Goal: Task Accomplishment & Management: Manage account settings

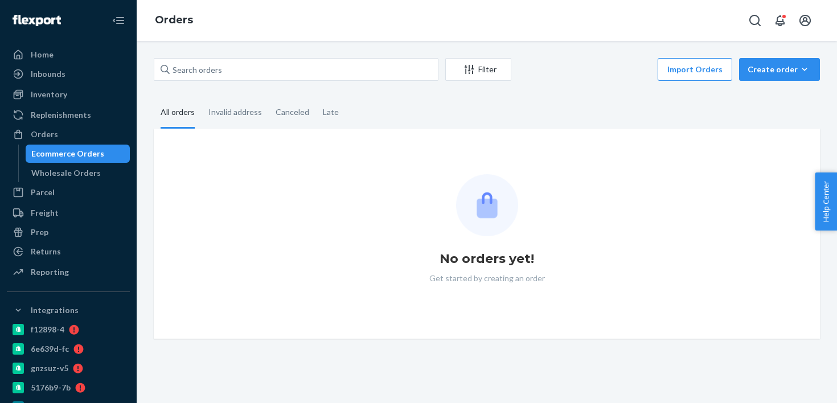
click at [212, 91] on div "Filter Import Orders Create order Ecommerce order Removal order All orders Inva…" at bounding box center [486, 198] width 683 height 281
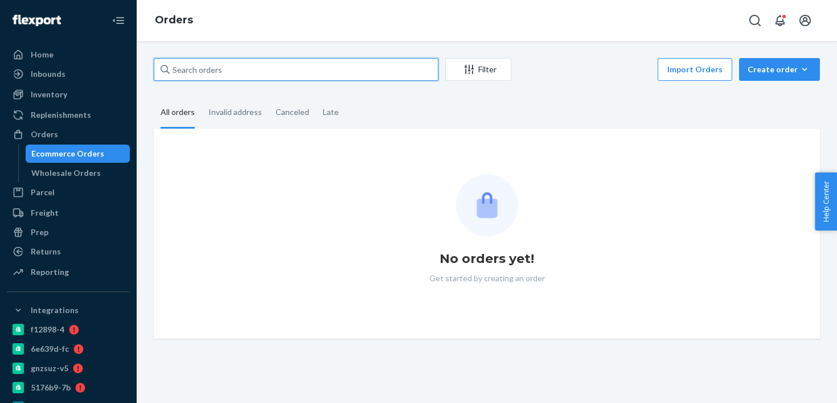
click at [233, 72] on input "text" at bounding box center [296, 69] width 285 height 23
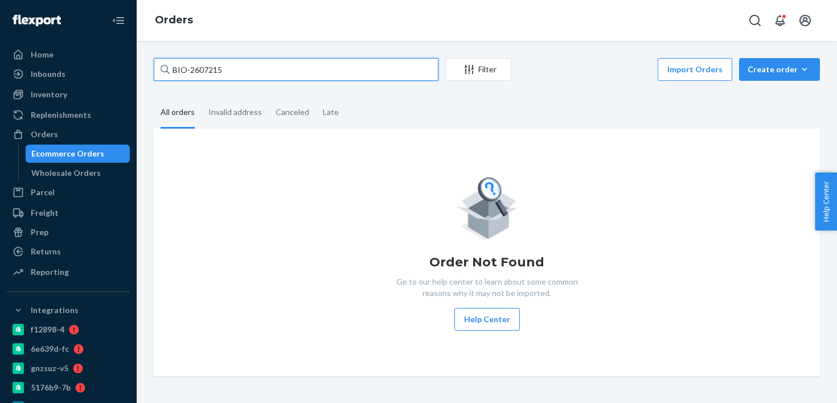
type input "BIO-2607215"
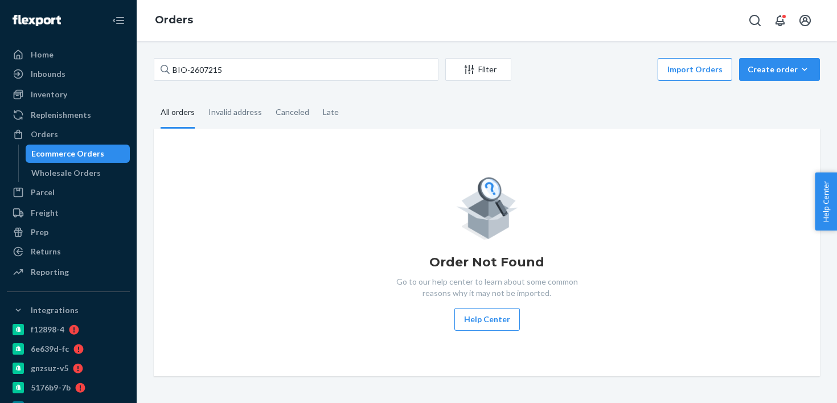
click at [536, 1] on div "Orders" at bounding box center [487, 20] width 700 height 41
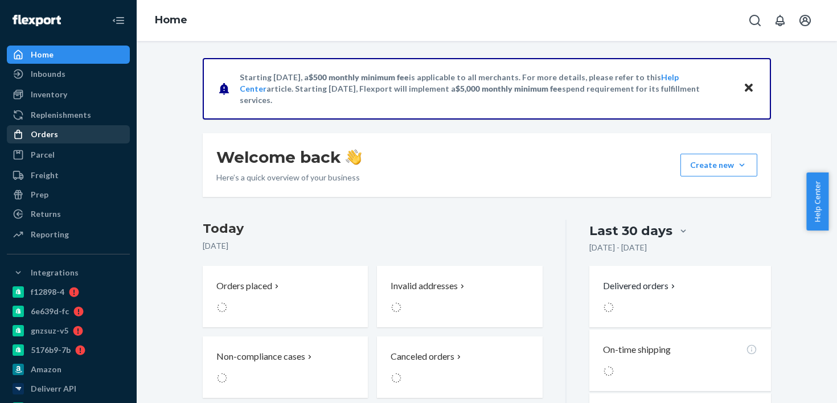
click at [36, 142] on div "Orders" at bounding box center [68, 134] width 121 height 16
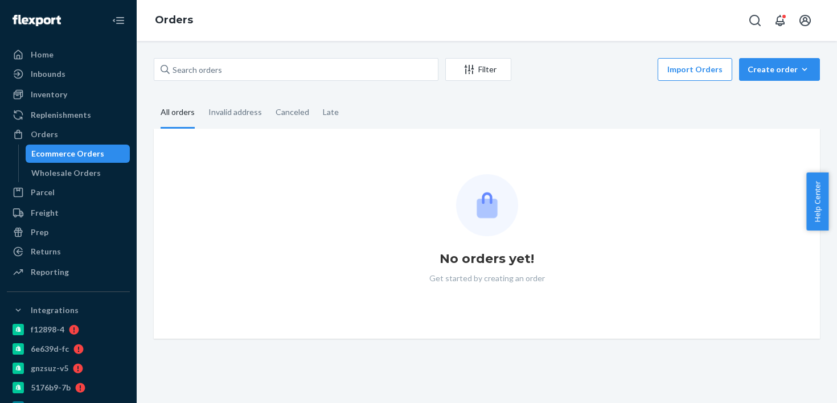
click at [198, 81] on div "Filter Import Orders Create order Ecommerce order Removal order" at bounding box center [487, 71] width 666 height 26
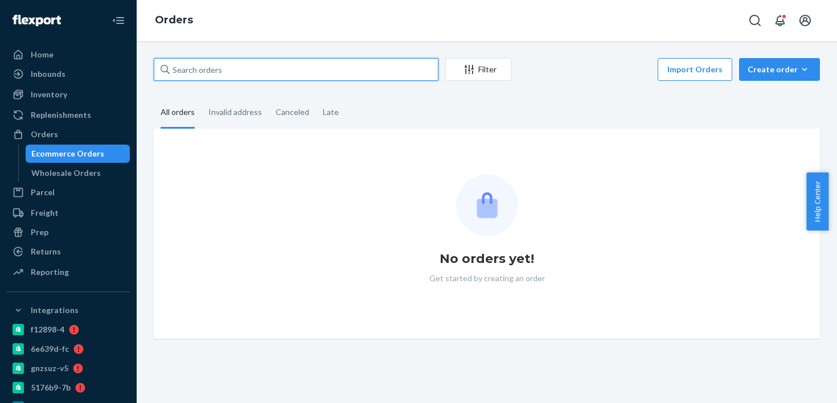
click at [209, 72] on input "text" at bounding box center [296, 69] width 285 height 23
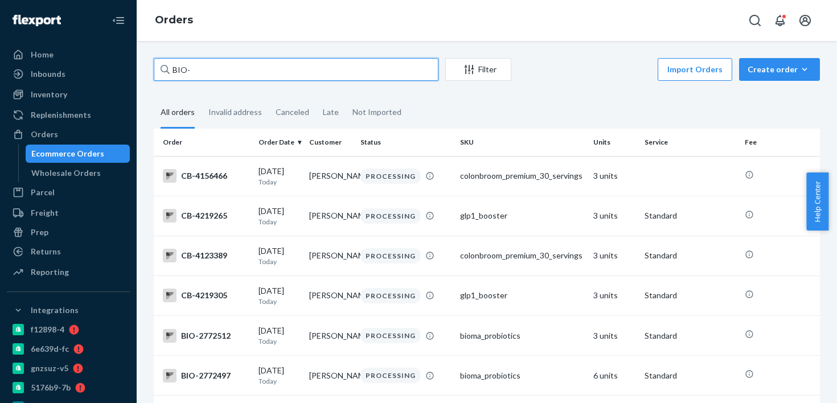
paste input "2607215"
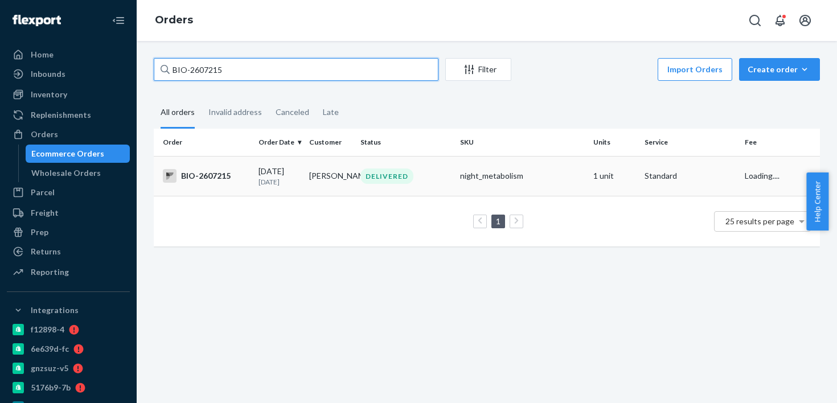
type input "BIO-2607215"
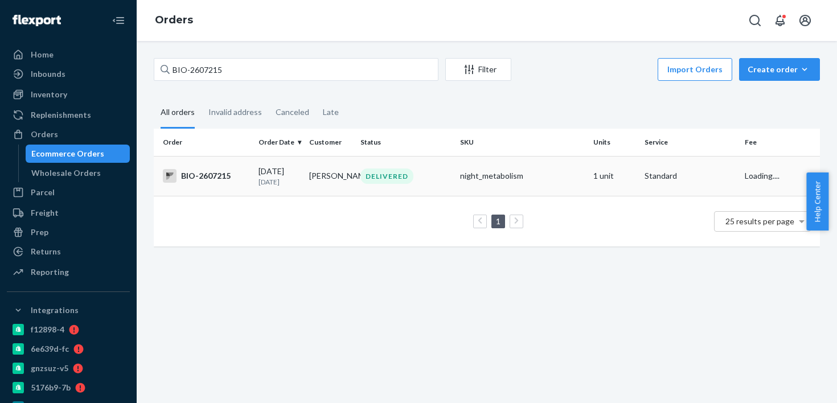
click at [339, 193] on td "Jolynne Mitchell" at bounding box center [330, 176] width 51 height 40
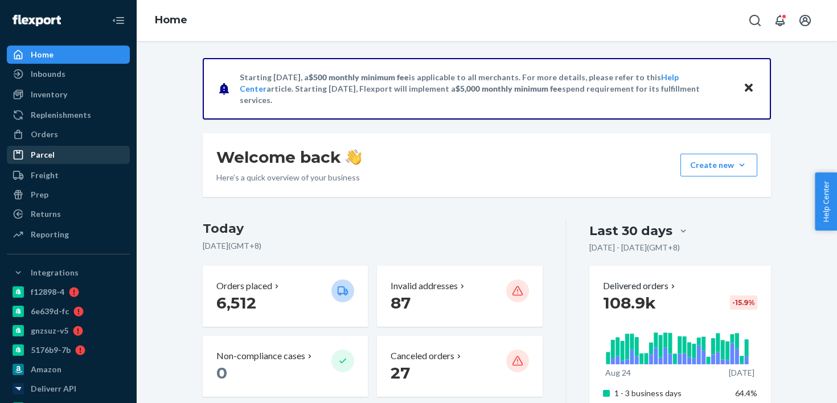
click at [47, 160] on div "Parcel" at bounding box center [43, 154] width 24 height 11
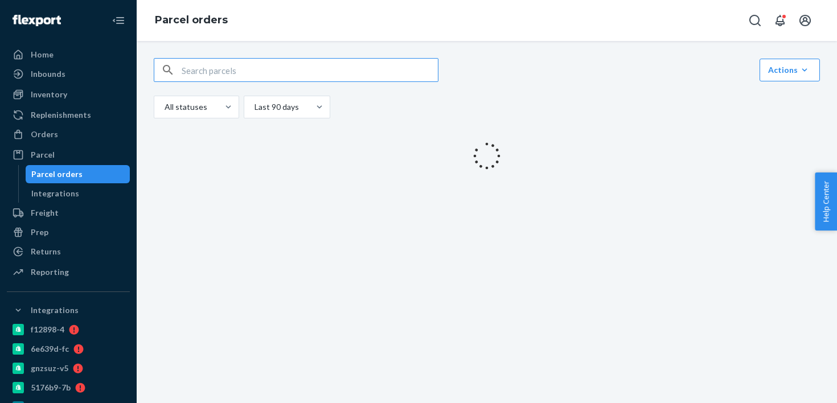
click at [190, 64] on input "text" at bounding box center [310, 70] width 256 height 23
click at [85, 143] on link "Orders" at bounding box center [68, 134] width 123 height 18
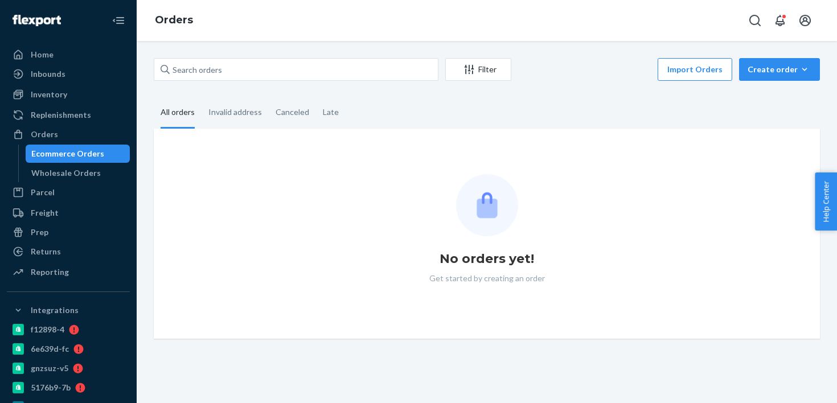
click at [191, 85] on div "Filter Import Orders Create order Ecommerce order Removal order All orders Inva…" at bounding box center [486, 198] width 683 height 281
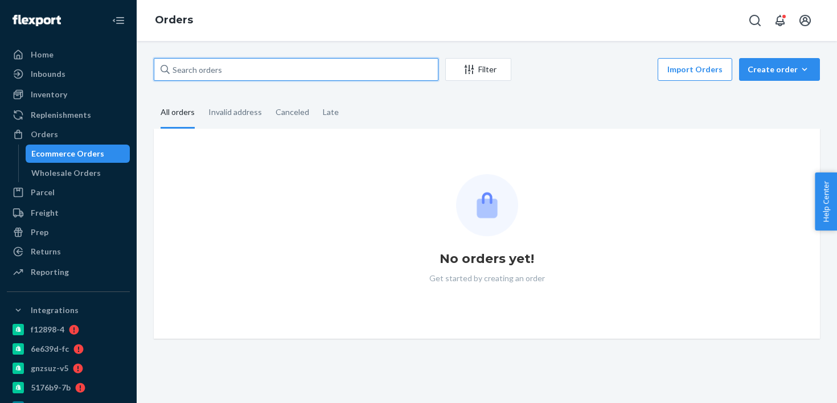
click at [200, 73] on input "text" at bounding box center [296, 69] width 285 height 23
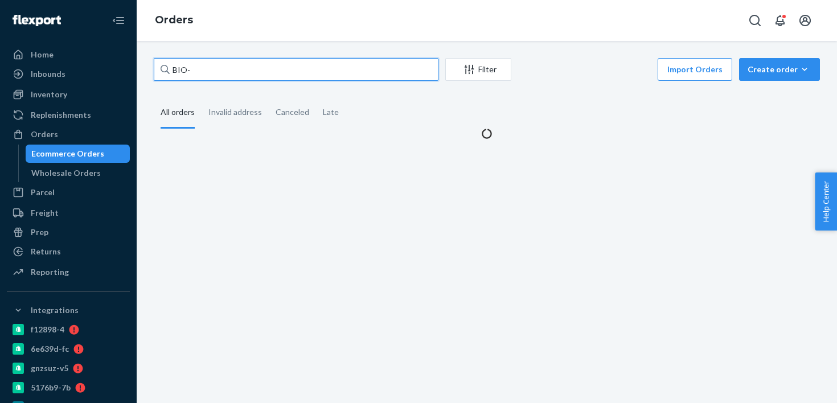
paste input "2571627"
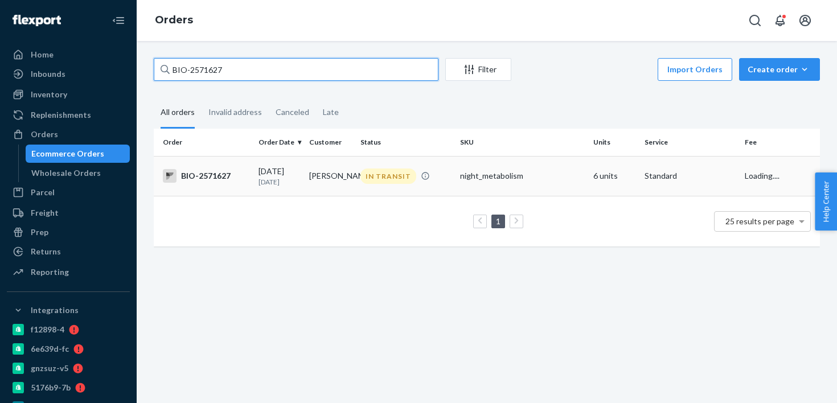
type input "BIO-2571627"
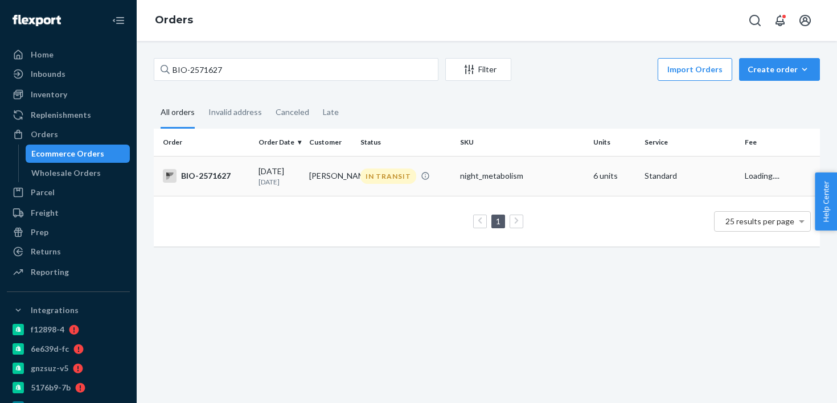
click at [283, 181] on p "25 days ago" at bounding box center [279, 182] width 42 height 10
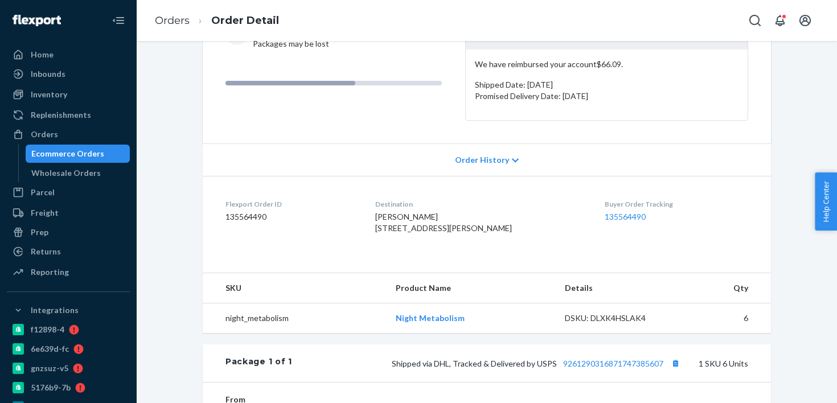
scroll to position [216, 0]
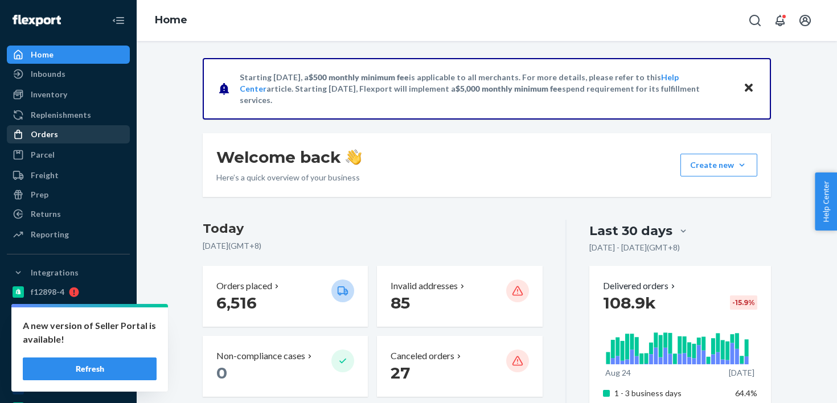
click at [87, 136] on div "Orders" at bounding box center [68, 134] width 121 height 16
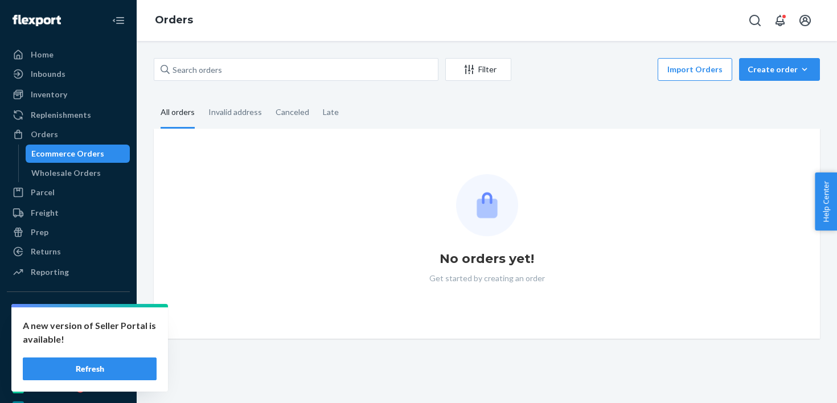
click at [116, 146] on div "Ecommerce Orders" at bounding box center [78, 154] width 102 height 16
click at [223, 55] on div "Filter Import Orders Create order Ecommerce order Removal order All orders Inva…" at bounding box center [487, 222] width 700 height 362
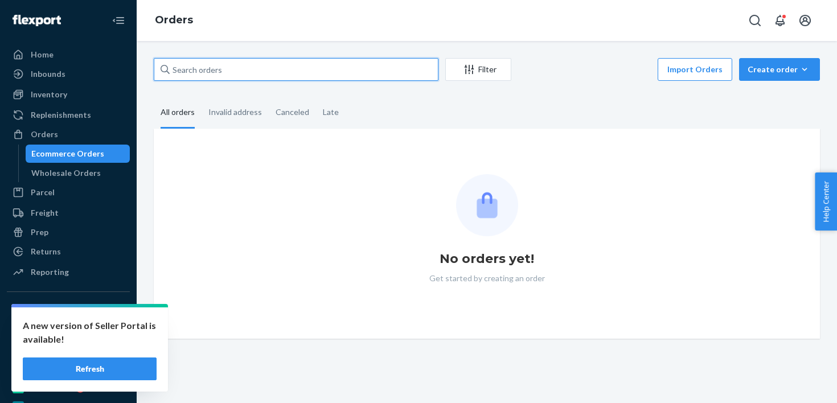
click at [232, 65] on input "text" at bounding box center [296, 69] width 285 height 23
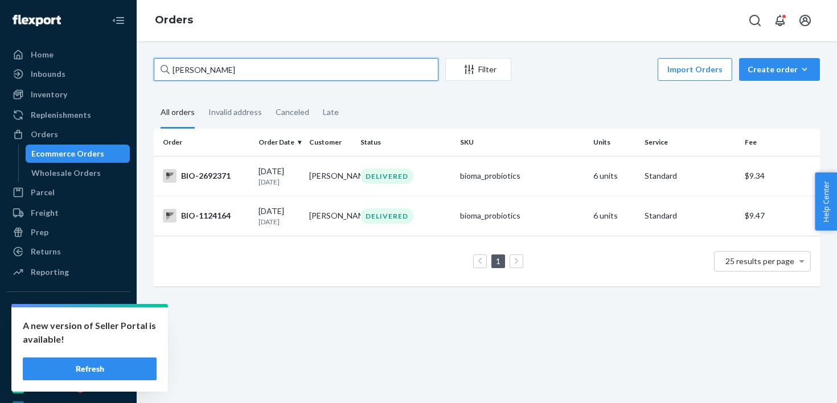
type input "[PERSON_NAME]"
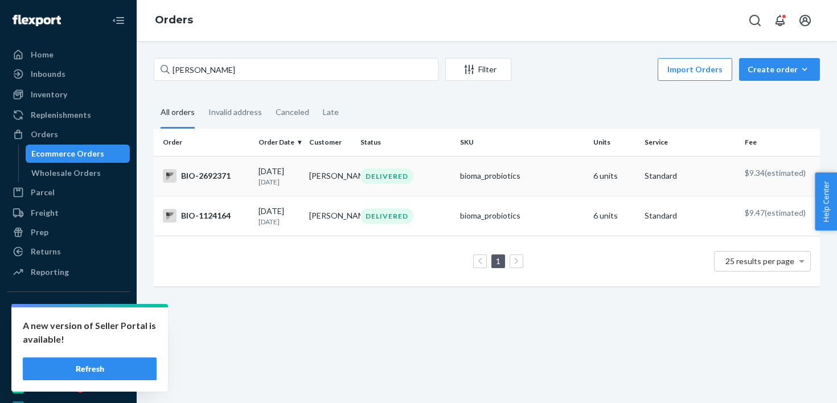
click at [344, 184] on td "Debra Birtel" at bounding box center [330, 176] width 51 height 40
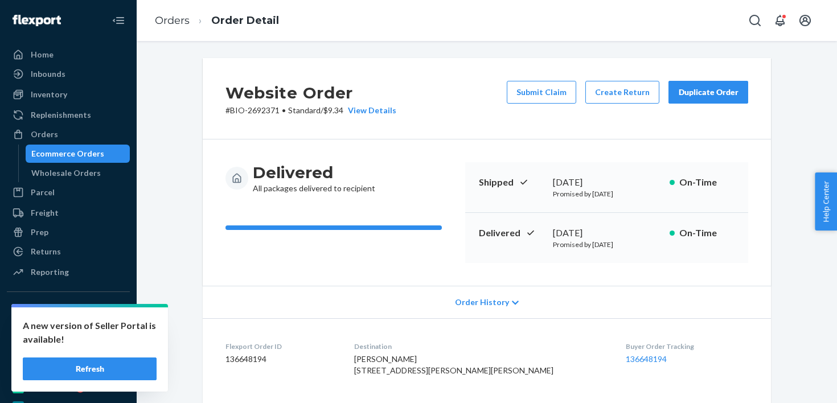
click at [261, 111] on p "# BIO-2692371 • Standard / $9.34 View Details" at bounding box center [310, 110] width 171 height 11
copy p "2692371"
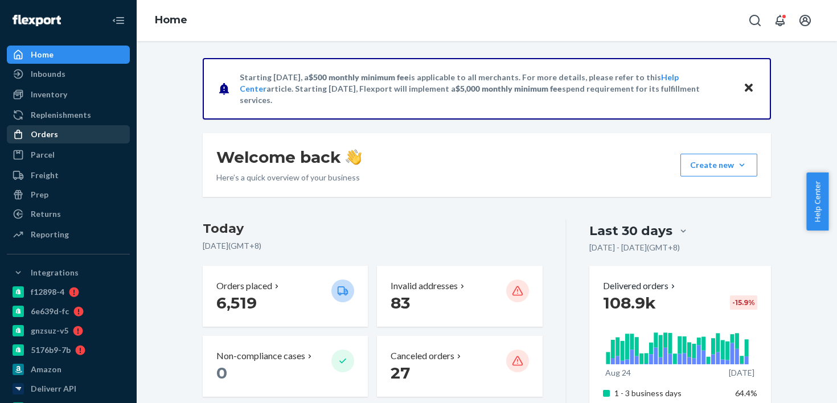
click at [91, 128] on div "Orders" at bounding box center [68, 134] width 121 height 16
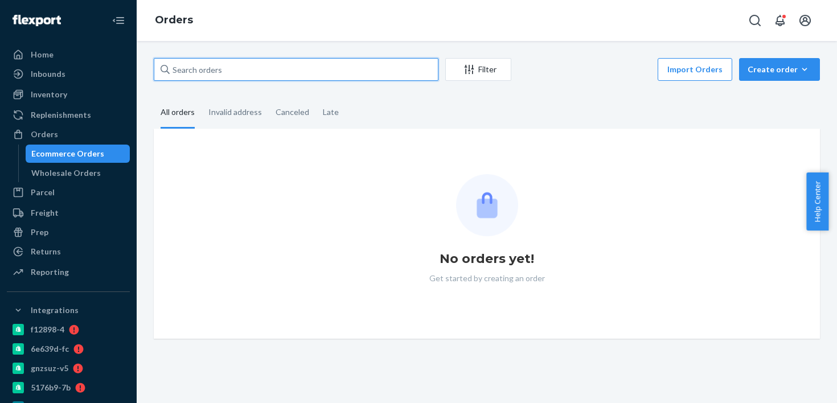
click at [227, 65] on input "text" at bounding box center [296, 69] width 285 height 23
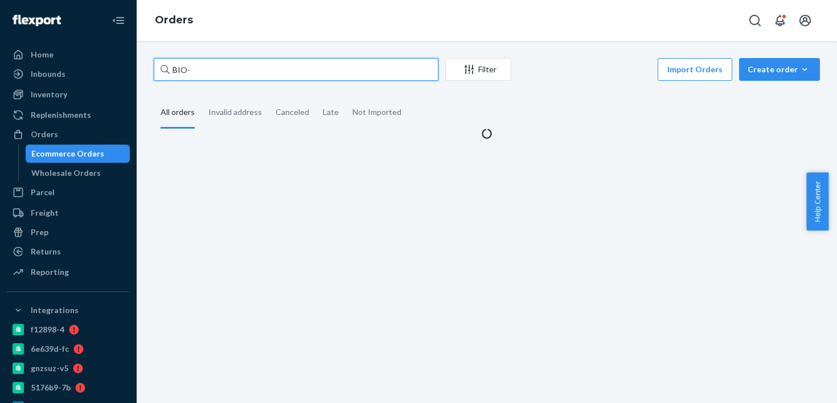
paste input "2685464"
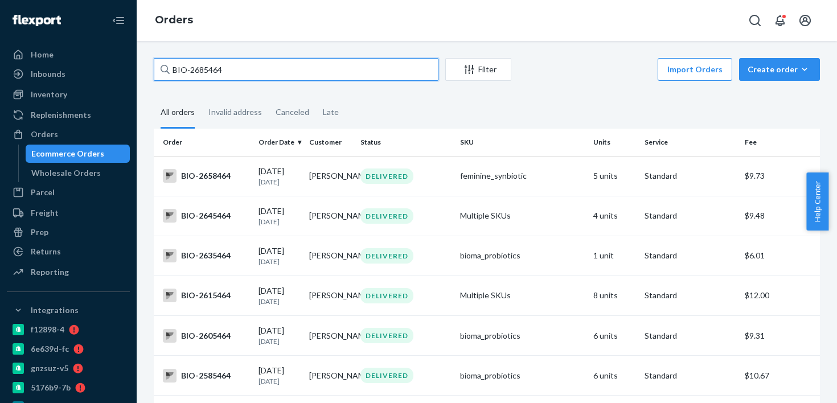
click at [336, 67] on input "BIO-2685464" at bounding box center [296, 69] width 285 height 23
paste input "2685468"
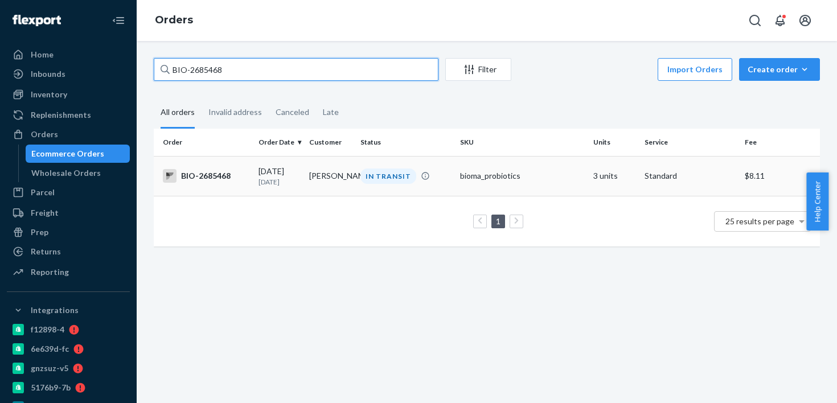
type input "BIO-2685468"
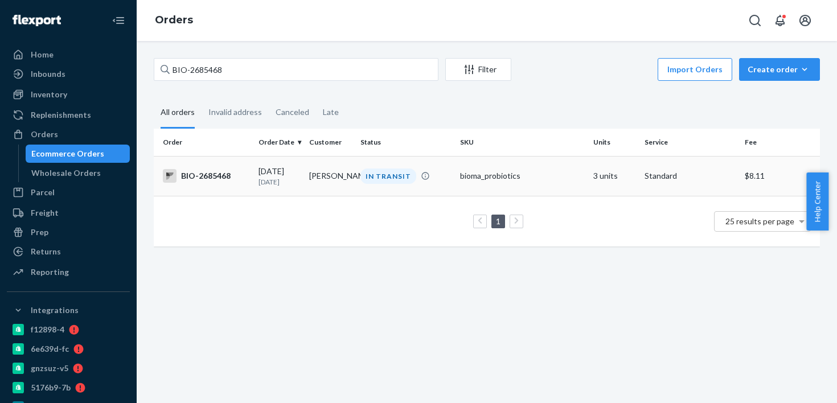
click at [282, 191] on td "[DATE] [DATE]" at bounding box center [279, 176] width 51 height 40
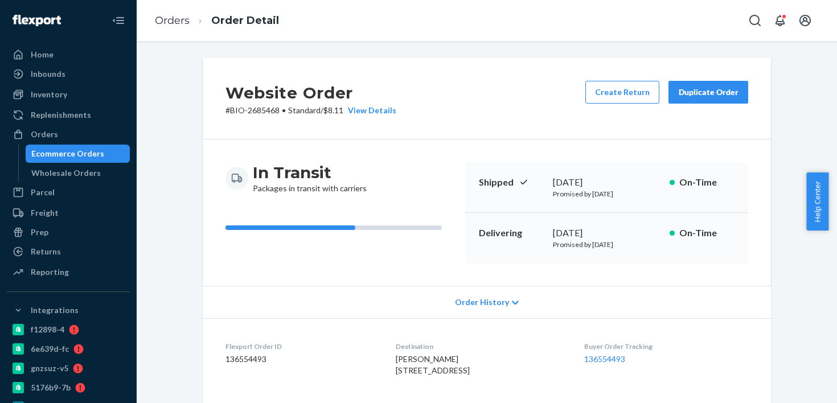
scroll to position [217, 0]
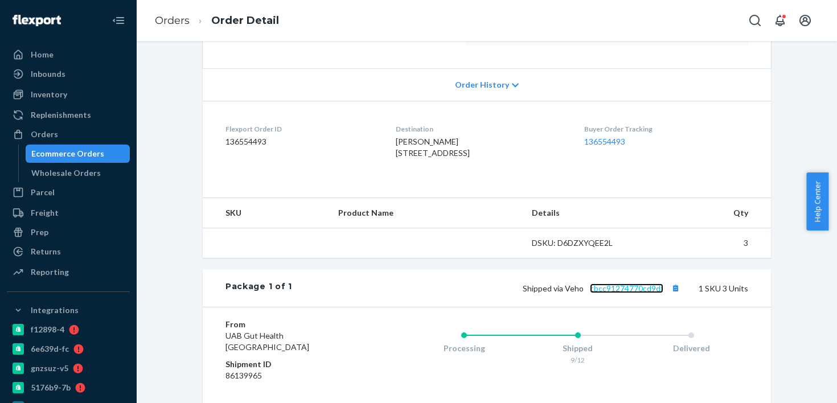
click at [591, 293] on link "cbcc91274770cd9df" at bounding box center [626, 288] width 73 height 10
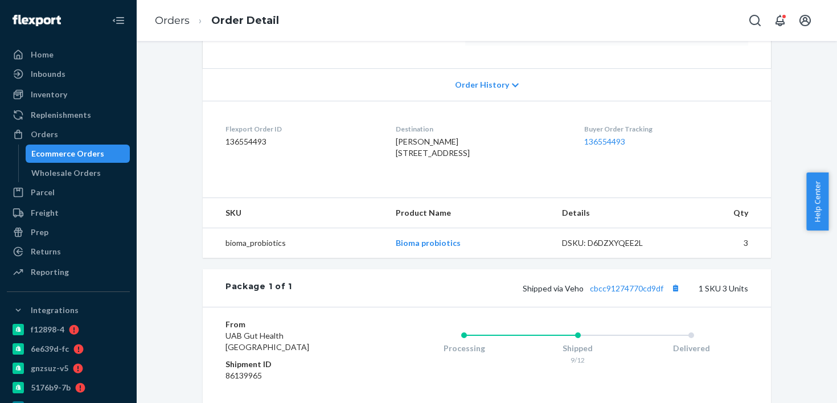
click at [515, 7] on div "Orders Order Detail" at bounding box center [487, 20] width 700 height 41
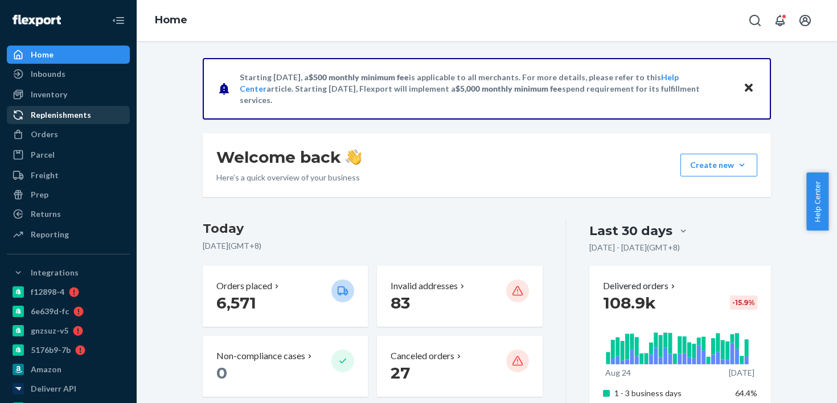
click at [77, 124] on link "Replenishments" at bounding box center [68, 115] width 123 height 18
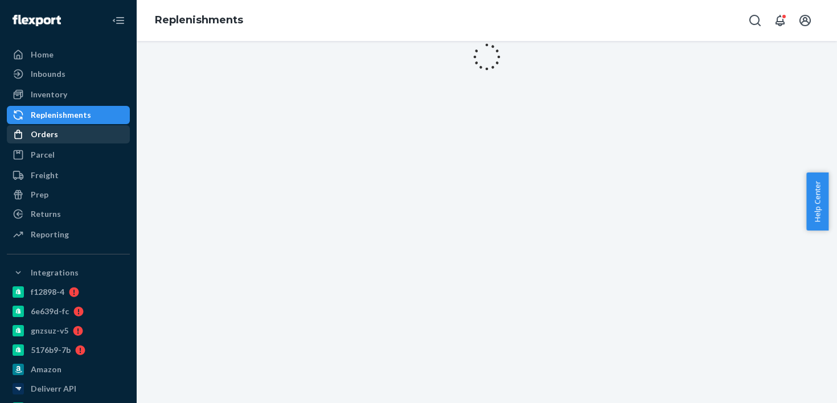
click at [79, 131] on div "Orders" at bounding box center [68, 134] width 121 height 16
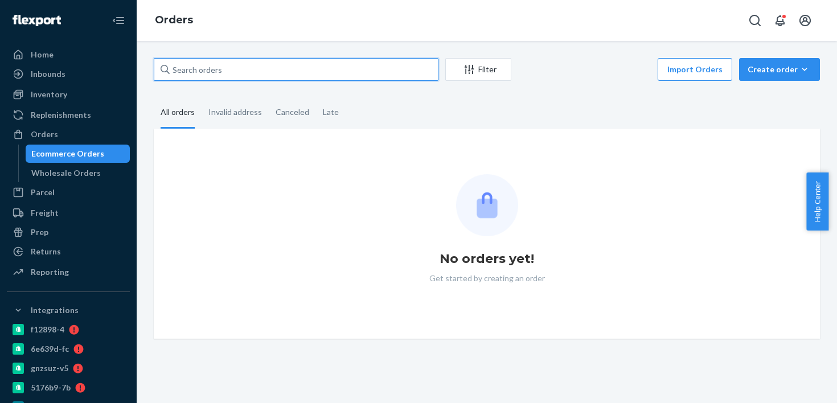
click at [225, 76] on input "text" at bounding box center [296, 69] width 285 height 23
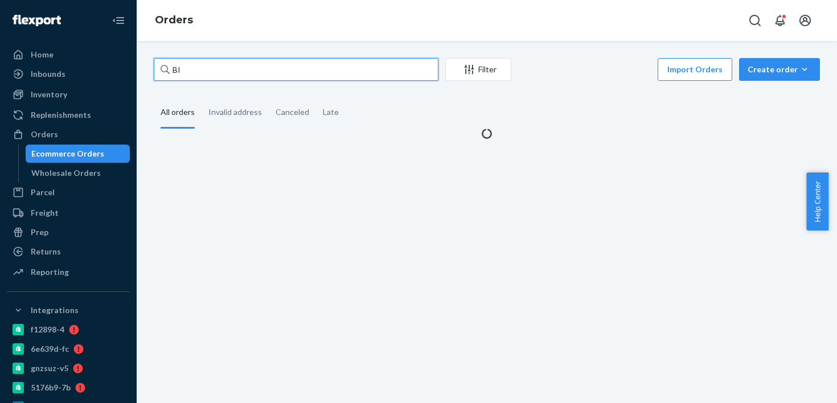
type input "B"
paste input "2740130"
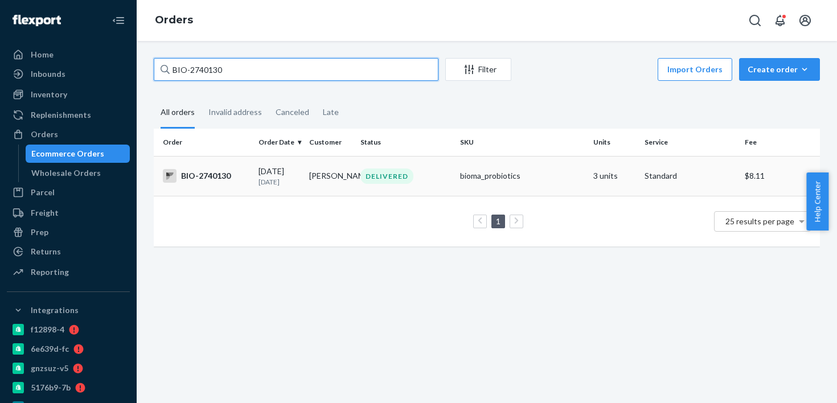
type input "BIO-2740130"
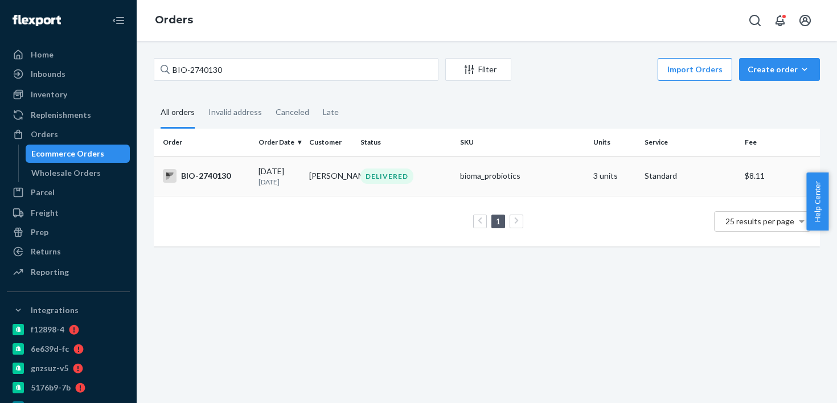
click at [287, 179] on p "4 days ago" at bounding box center [279, 182] width 42 height 10
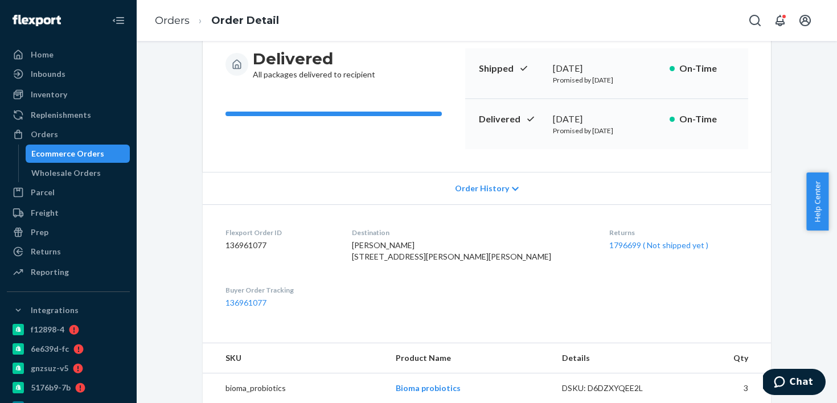
scroll to position [141, 0]
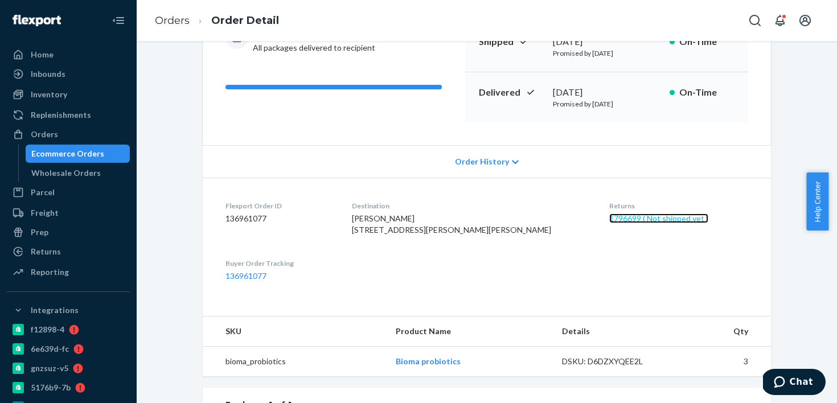
click at [641, 222] on link "1796699 ( Not shipped yet )" at bounding box center [658, 218] width 99 height 10
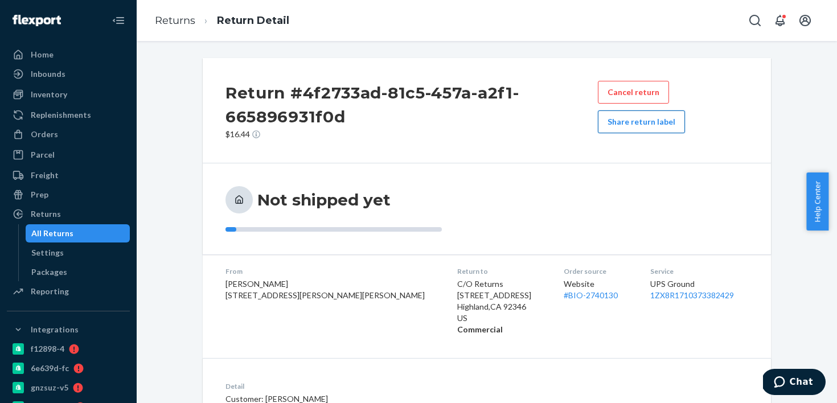
click at [642, 130] on button "Share return label" at bounding box center [641, 121] width 87 height 23
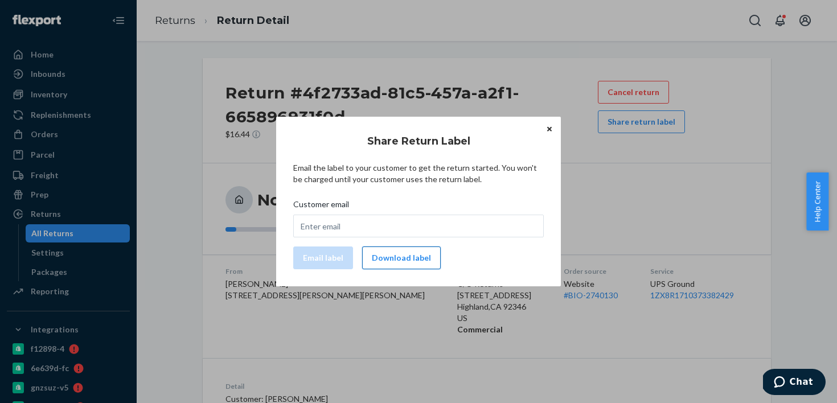
click at [407, 262] on button "Download label" at bounding box center [401, 257] width 79 height 23
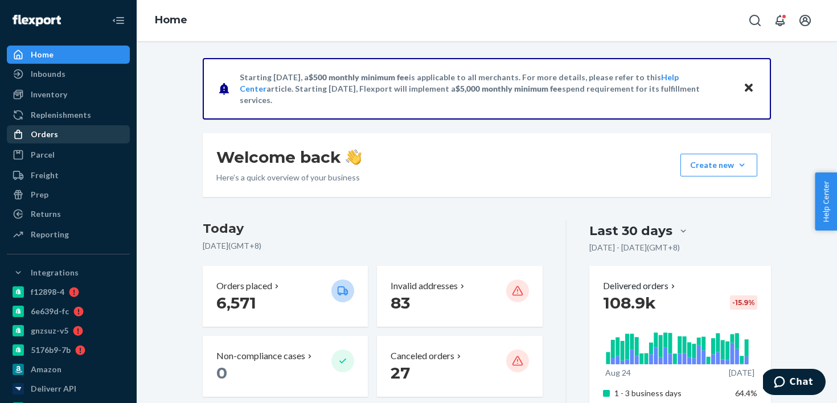
click at [98, 139] on div "Orders" at bounding box center [68, 134] width 121 height 16
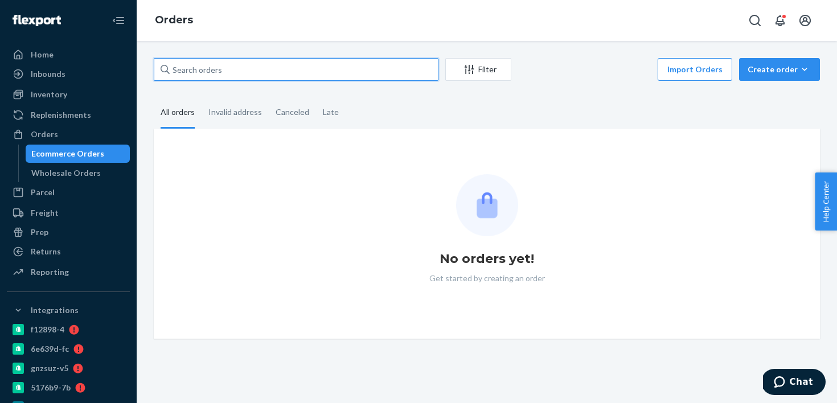
click at [230, 58] on input "text" at bounding box center [296, 69] width 285 height 23
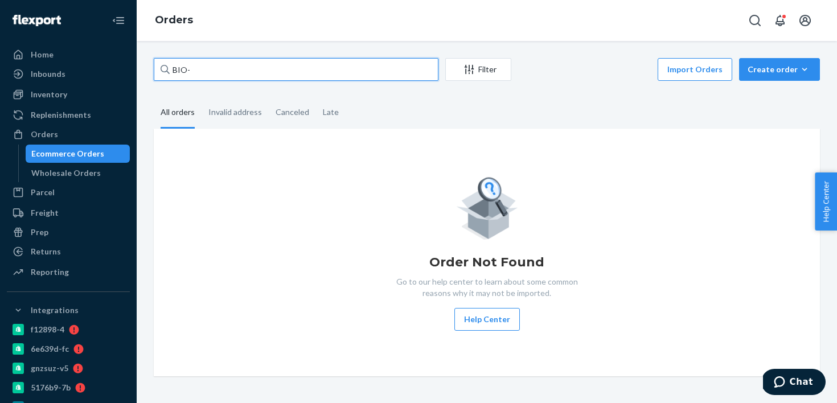
paste input "2779401"
type input "BIO-2779401"
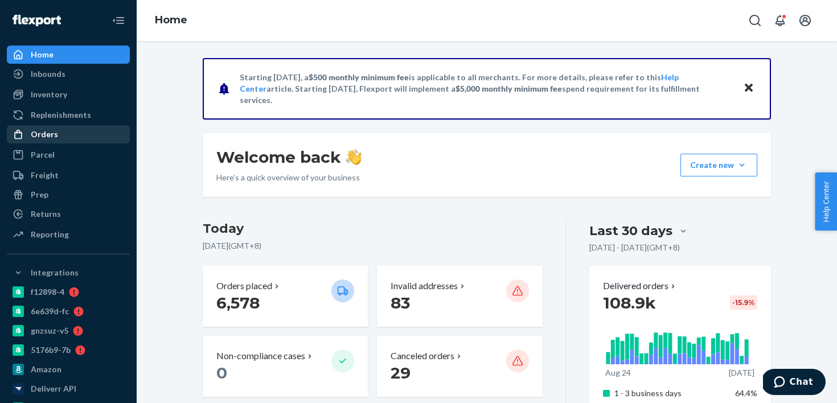
click at [95, 132] on div "Orders" at bounding box center [68, 134] width 121 height 16
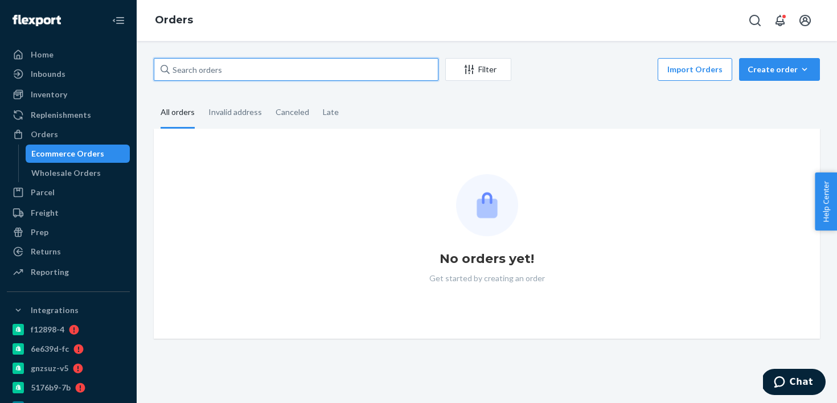
click at [240, 71] on input "text" at bounding box center [296, 69] width 285 height 23
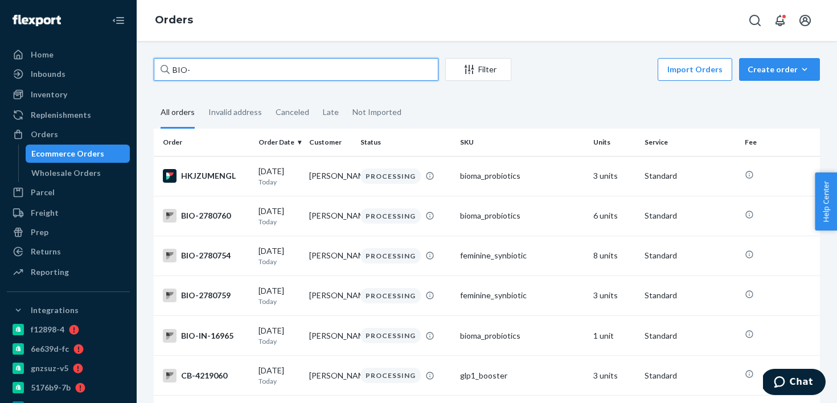
paste input "2637083"
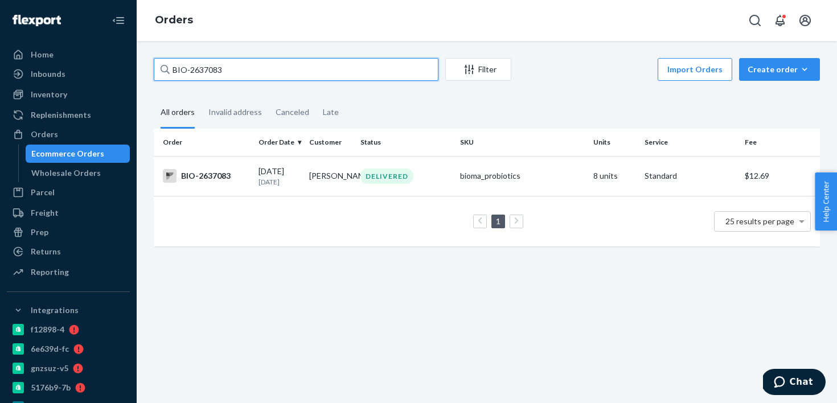
type input "BIO-2637083"
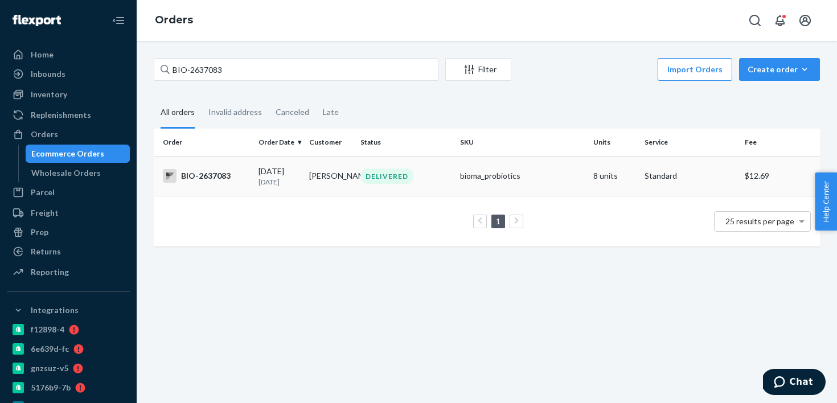
click at [315, 182] on td "Kathleen Pelc" at bounding box center [330, 176] width 51 height 40
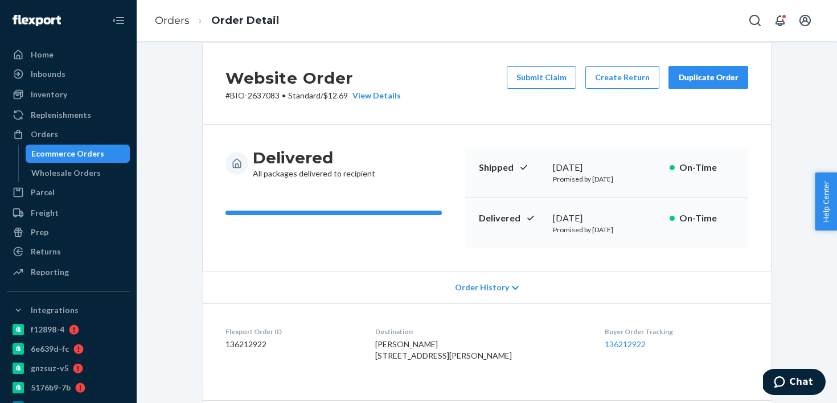
scroll to position [23, 0]
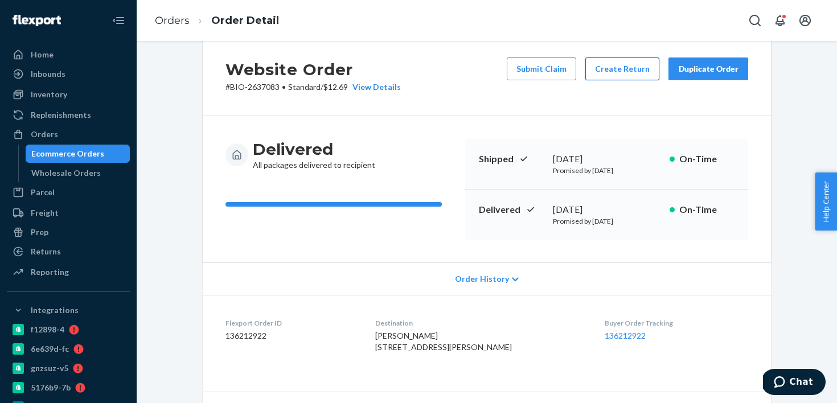
click at [634, 71] on button "Create Return" at bounding box center [622, 68] width 74 height 23
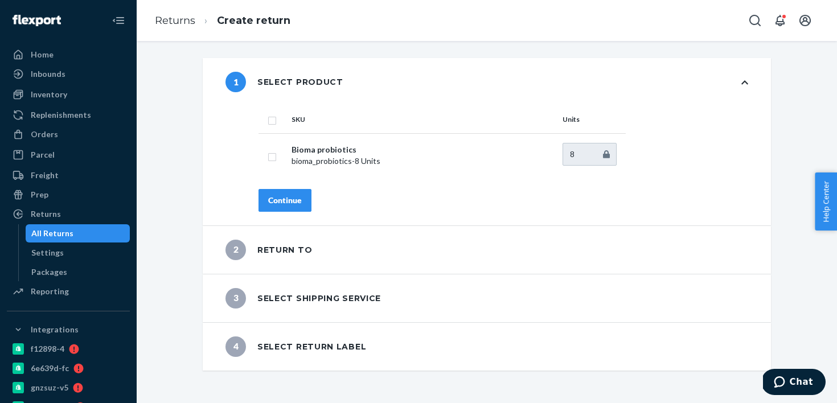
click at [268, 121] on input "checkbox" at bounding box center [272, 119] width 9 height 12
checkbox input "true"
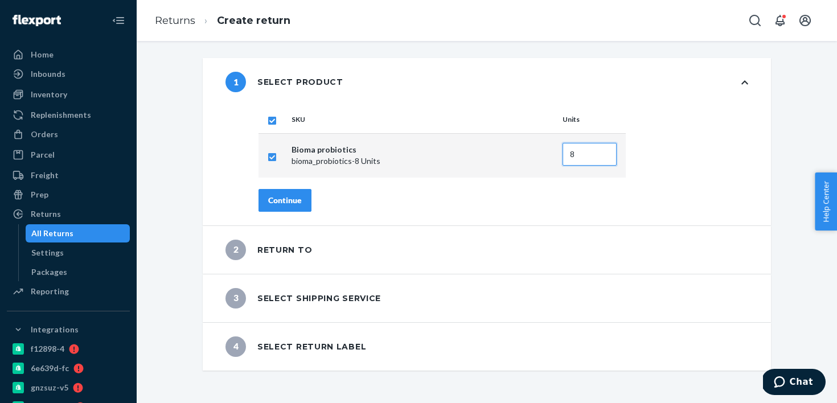
click at [566, 155] on input "8" at bounding box center [589, 154] width 54 height 23
type input "7"
click at [451, 91] on div "1 Select product" at bounding box center [487, 82] width 568 height 48
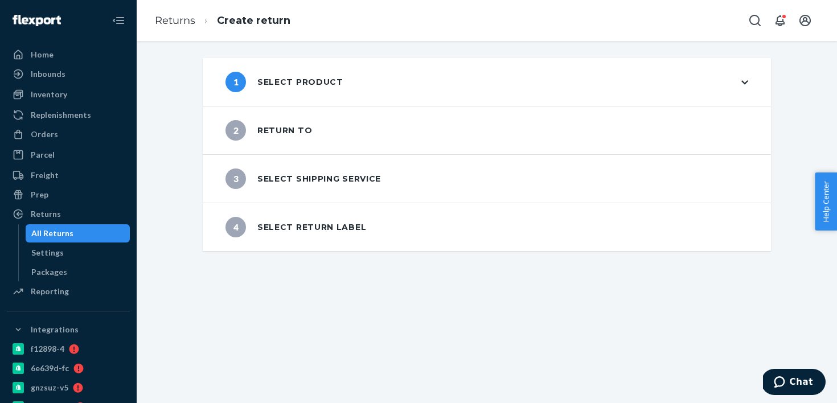
click at [297, 92] on div "1 Select product" at bounding box center [487, 82] width 568 height 48
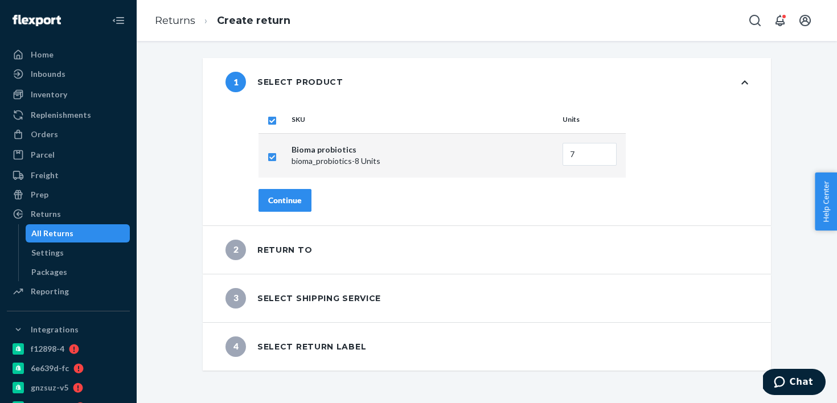
click at [280, 206] on div "Continue" at bounding box center [285, 200] width 34 height 11
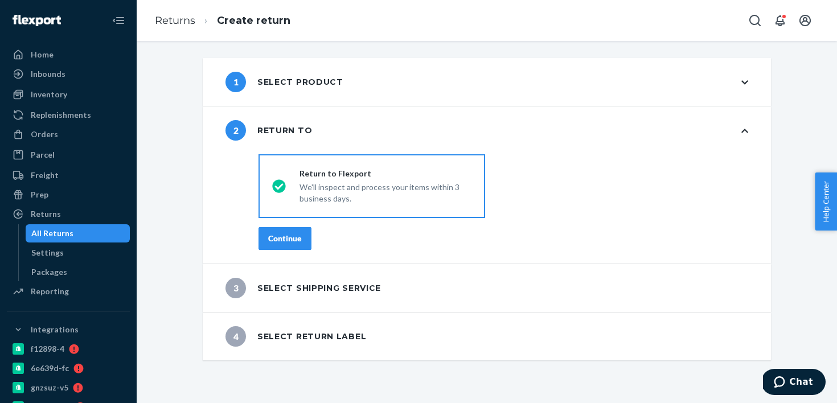
click at [282, 232] on button "Continue" at bounding box center [284, 238] width 53 height 23
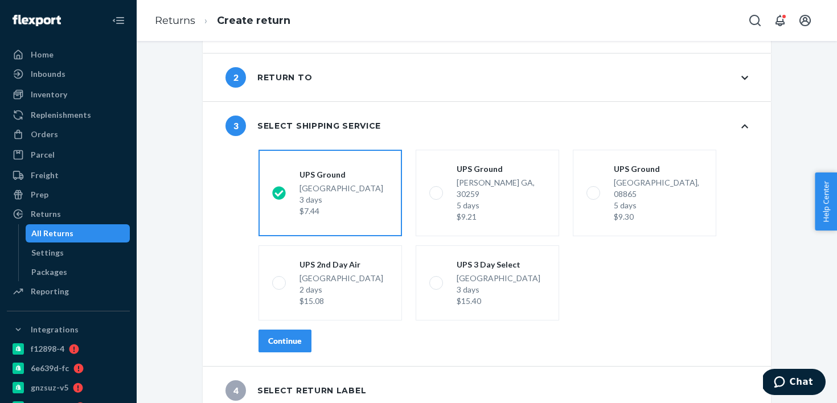
click at [268, 335] on div "Continue" at bounding box center [285, 340] width 34 height 11
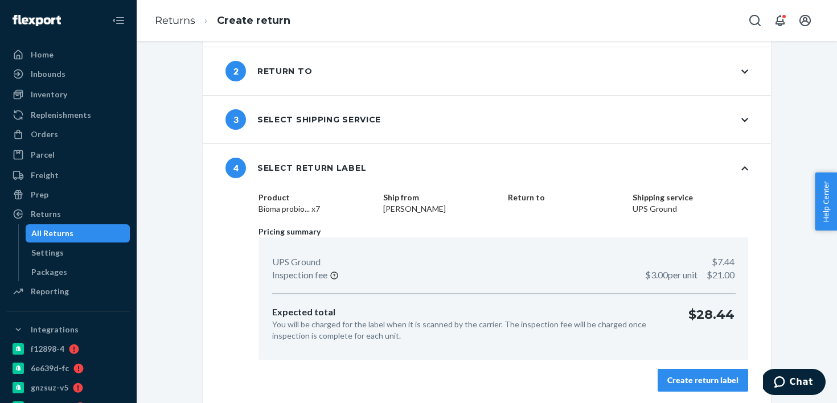
scroll to position [61, 0]
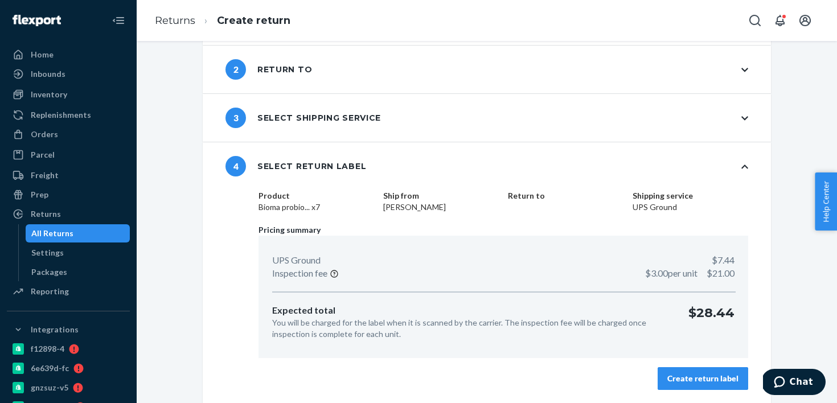
click at [672, 381] on div "Create return label" at bounding box center [702, 378] width 71 height 11
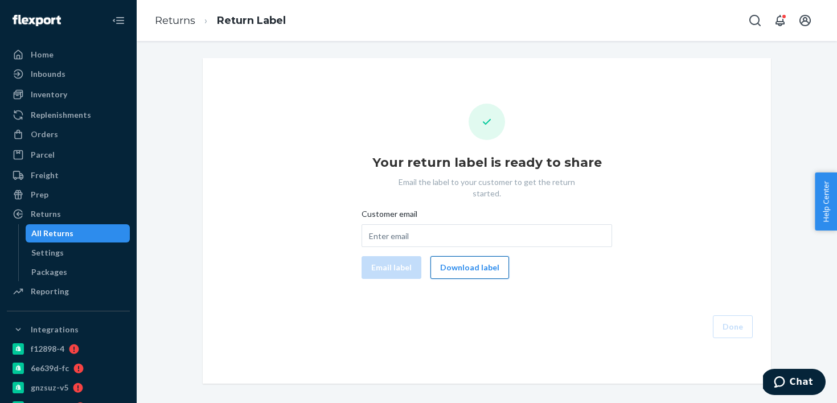
click at [457, 256] on button "Download label" at bounding box center [469, 267] width 79 height 23
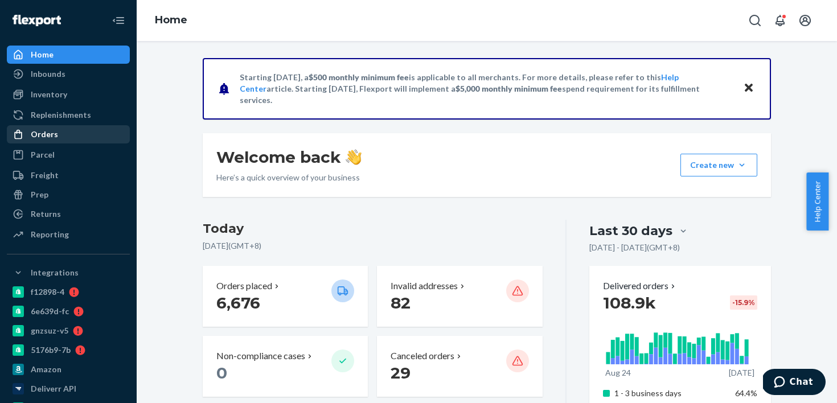
click at [98, 138] on div "Orders" at bounding box center [68, 134] width 121 height 16
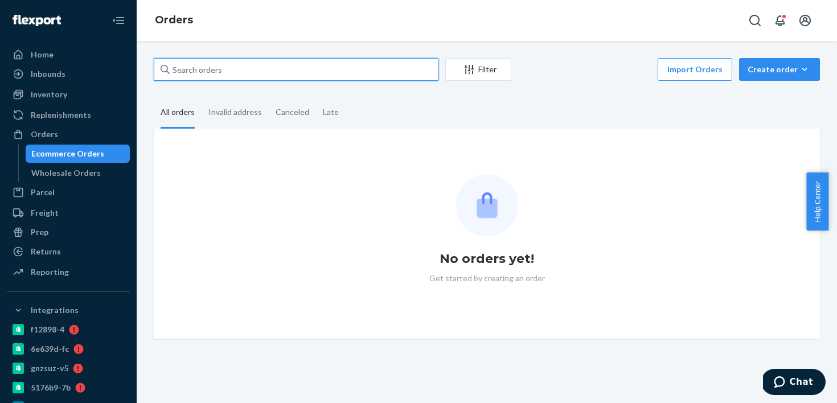
click at [283, 76] on input "text" at bounding box center [296, 69] width 285 height 23
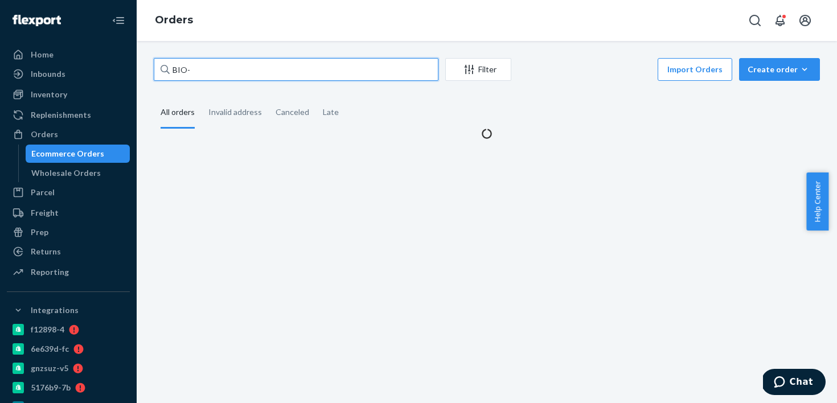
paste input "2767695"
type input "BIO-2767695"
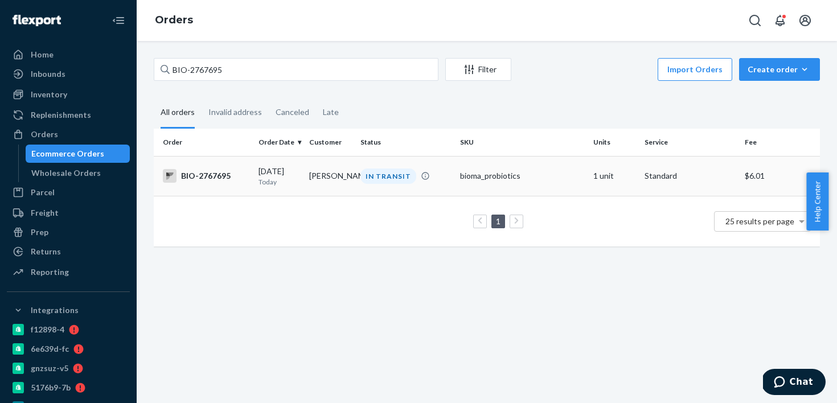
click at [305, 171] on td "[PERSON_NAME]" at bounding box center [330, 176] width 51 height 40
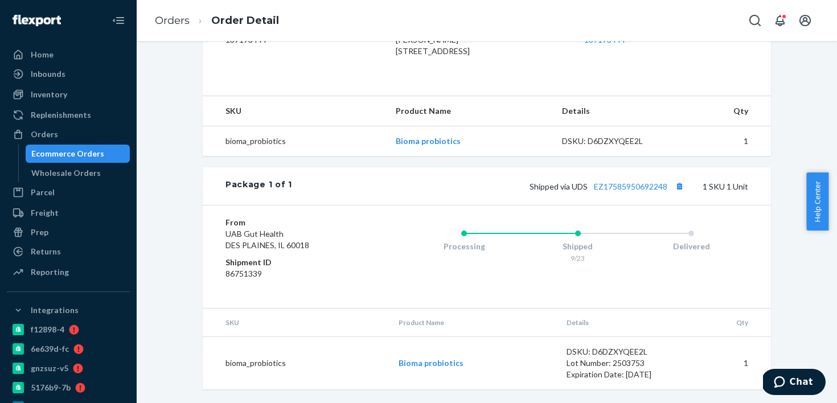
scroll to position [342, 0]
click at [585, 201] on div "Package 1 of 1 Shipped via UDS EZ17585950692248 1 SKU 1 Unit" at bounding box center [487, 186] width 568 height 38
click at [599, 185] on link "EZ17585950692248" at bounding box center [630, 187] width 73 height 10
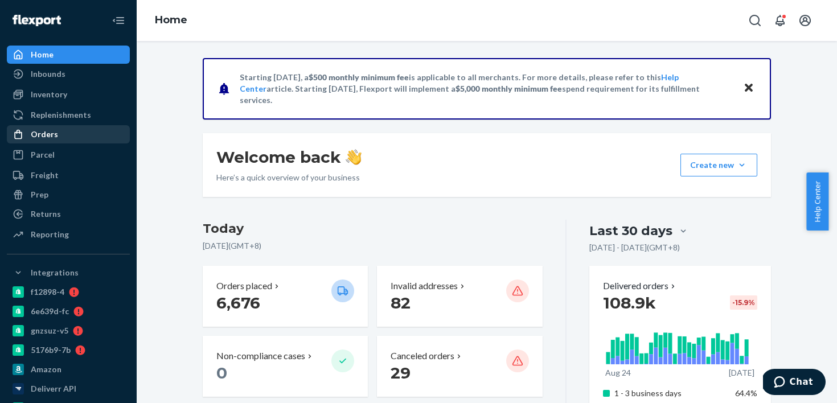
click at [90, 135] on div "Orders" at bounding box center [68, 134] width 121 height 16
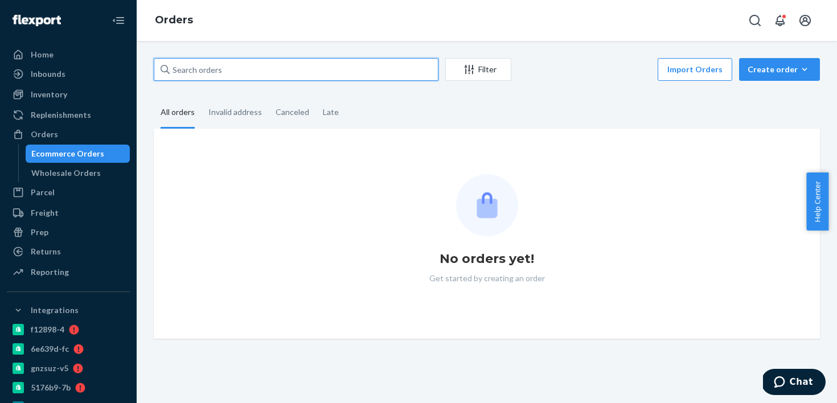
click at [262, 72] on input "text" at bounding box center [296, 69] width 285 height 23
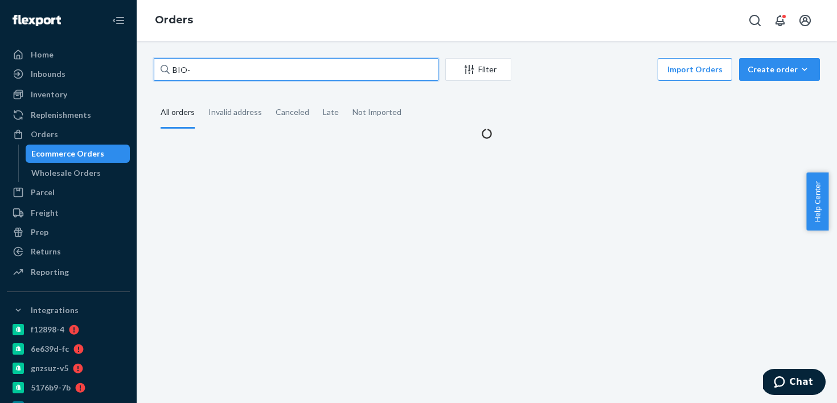
paste input "2726480"
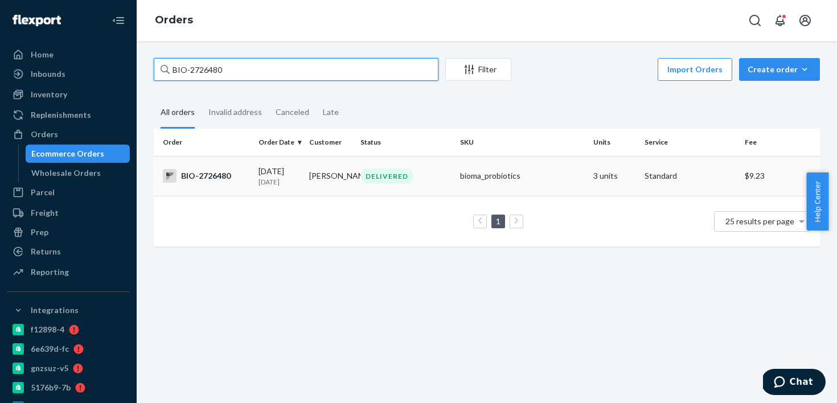
type input "BIO-2726480"
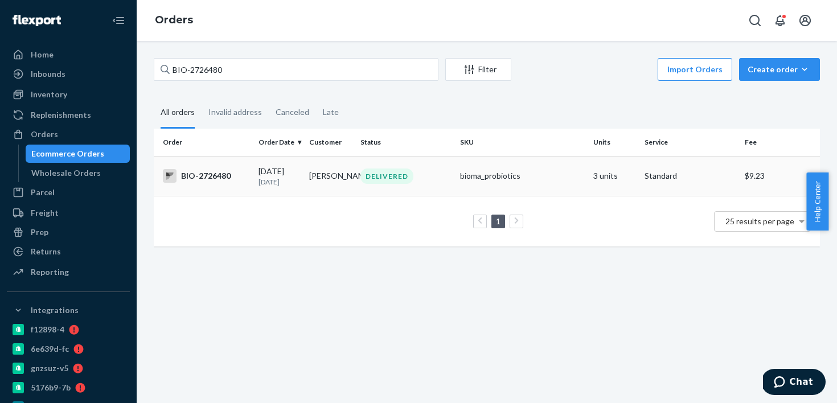
click at [346, 192] on td "[PERSON_NAME]" at bounding box center [330, 176] width 51 height 40
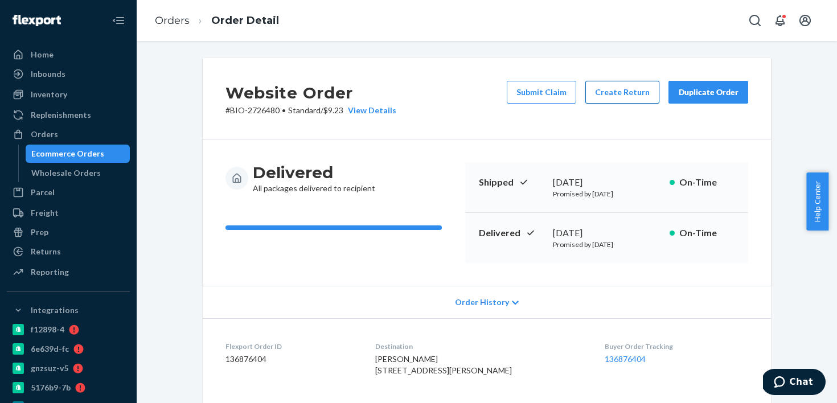
click at [626, 85] on button "Create Return" at bounding box center [622, 92] width 74 height 23
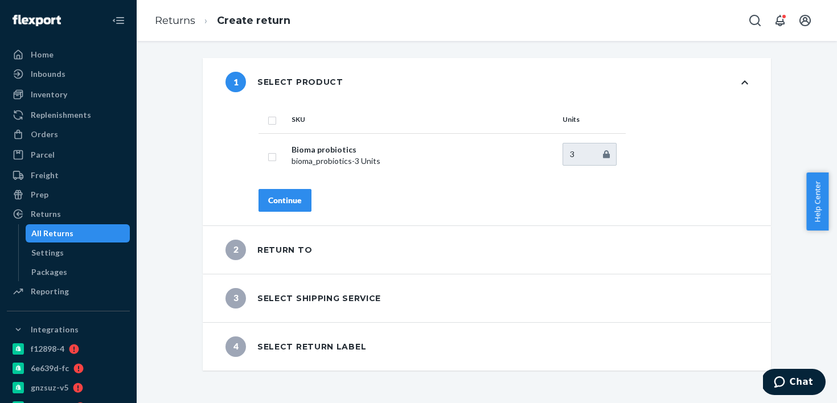
click at [268, 122] on input "checkbox" at bounding box center [272, 119] width 9 height 12
checkbox input "true"
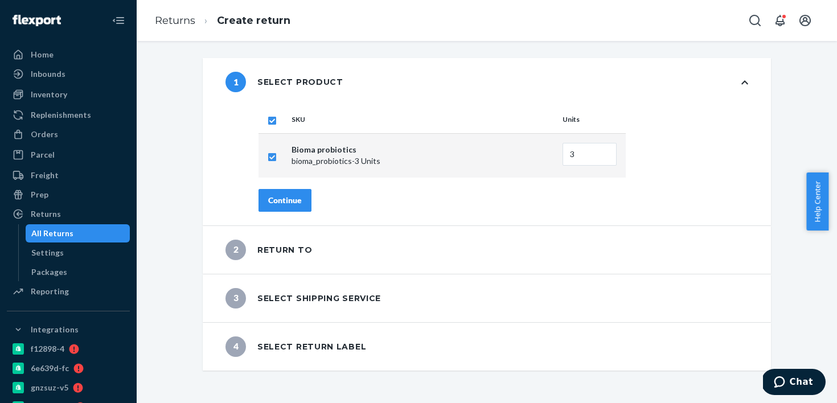
click at [270, 204] on div "Continue" at bounding box center [285, 200] width 34 height 11
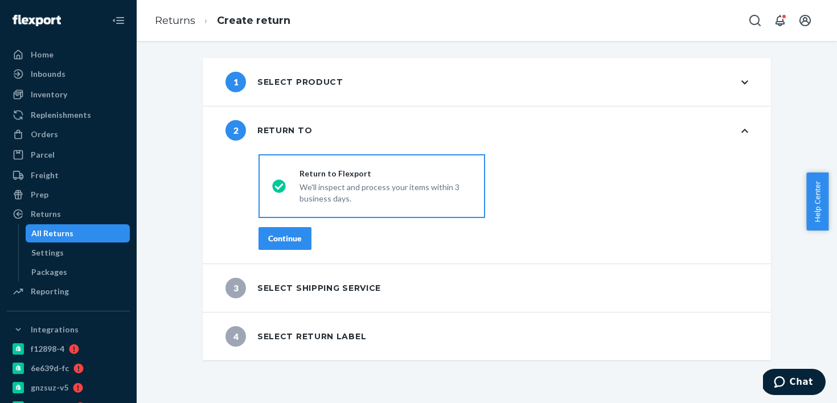
click at [269, 242] on div "Continue" at bounding box center [285, 238] width 34 height 11
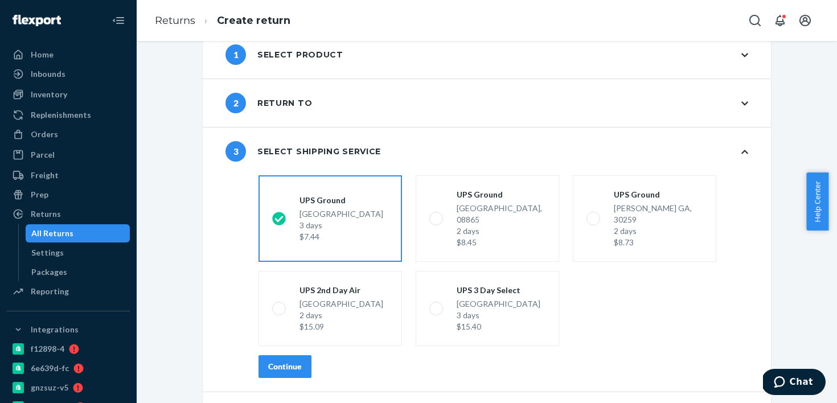
scroll to position [53, 0]
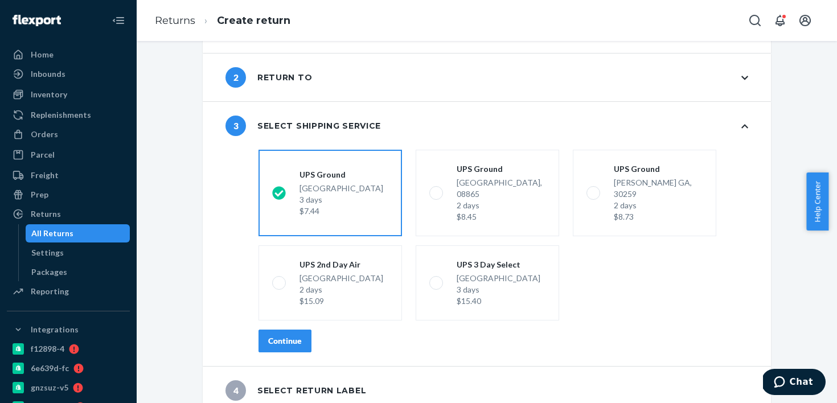
click at [263, 330] on button "Continue" at bounding box center [284, 341] width 53 height 23
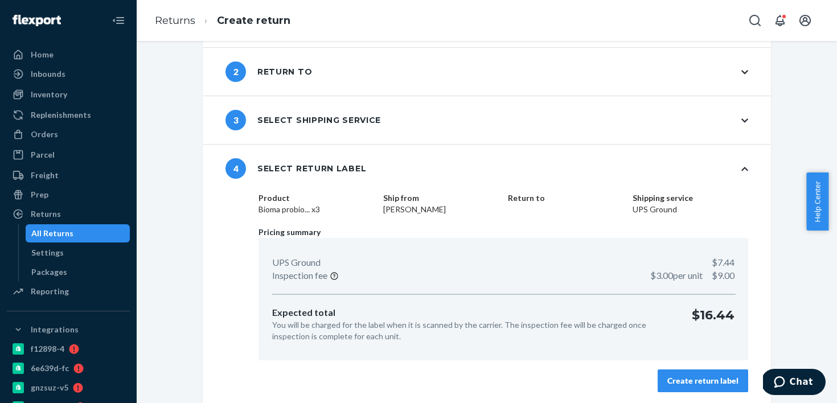
scroll to position [61, 0]
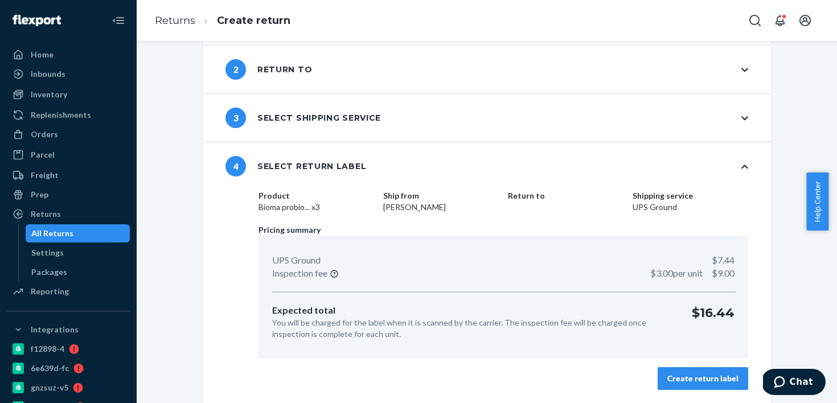
click at [667, 373] on div "Create return label" at bounding box center [702, 378] width 71 height 11
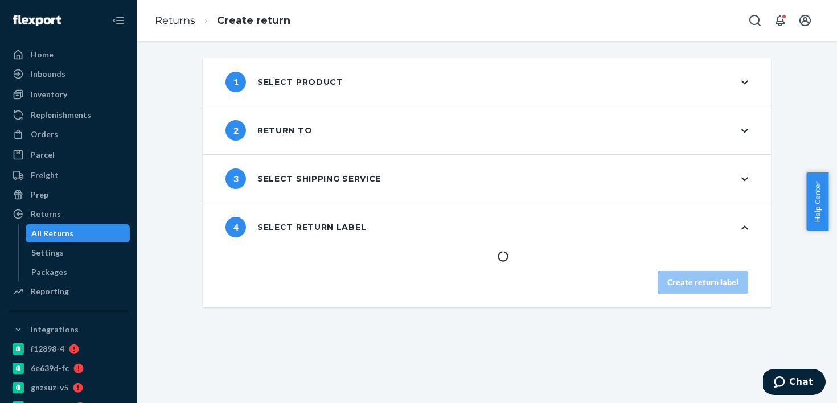
scroll to position [0, 0]
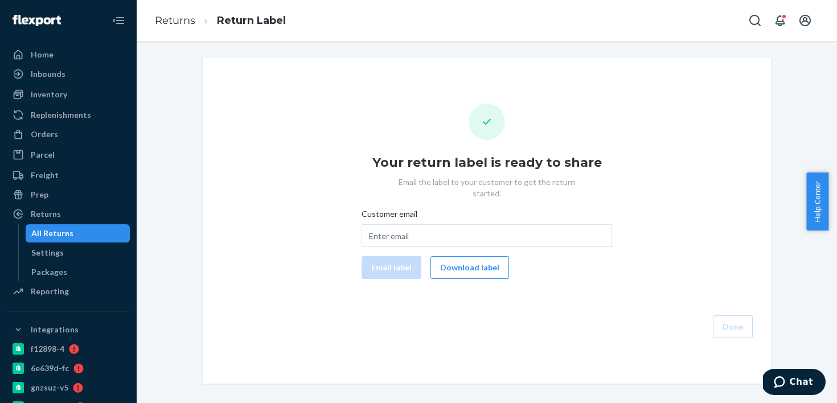
click at [480, 256] on button "Download label" at bounding box center [469, 267] width 79 height 23
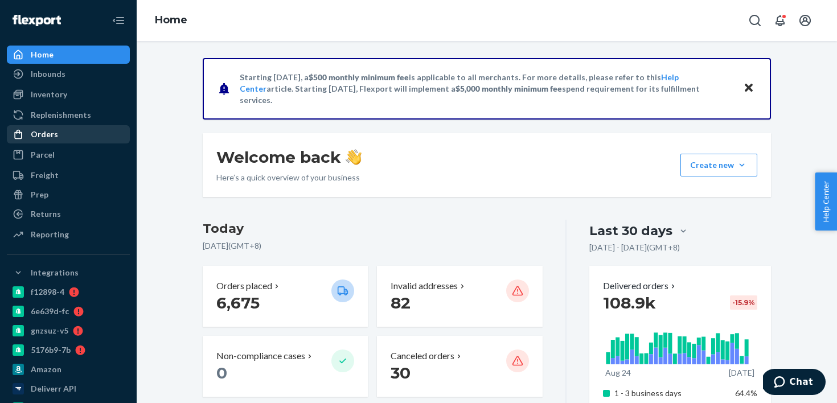
click at [101, 126] on div "Orders" at bounding box center [68, 134] width 121 height 16
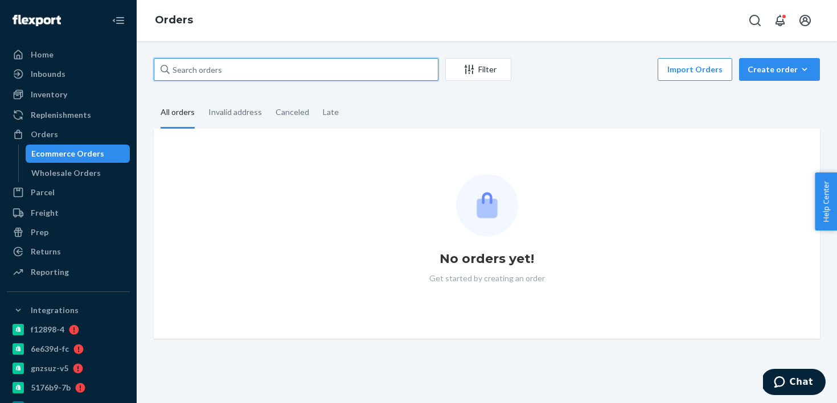
click at [279, 77] on input "text" at bounding box center [296, 69] width 285 height 23
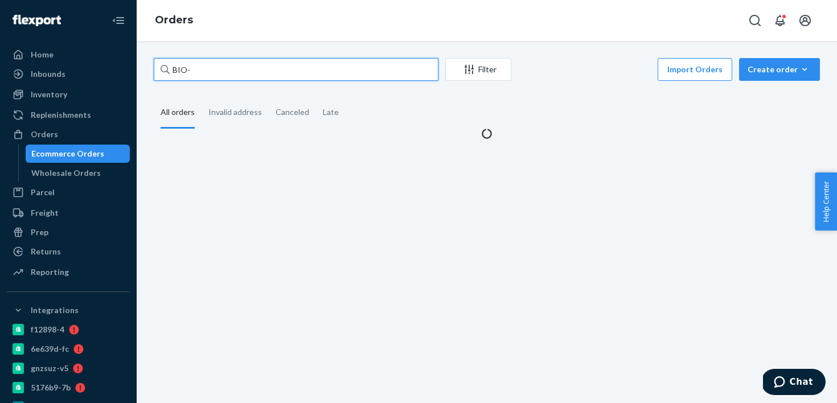
paste input "2629203"
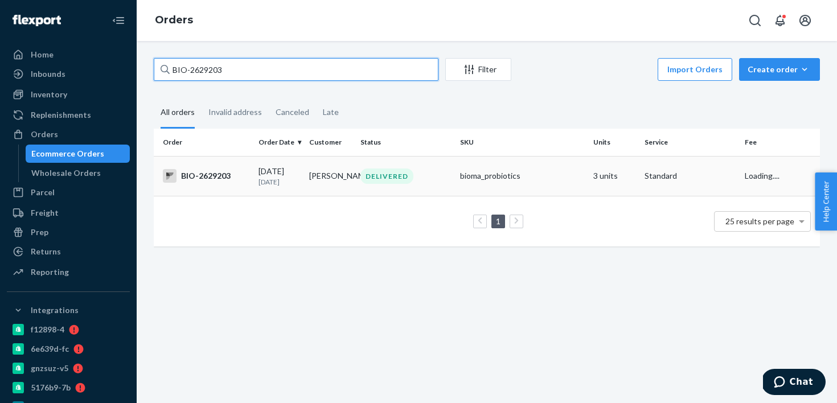
type input "BIO-2629203"
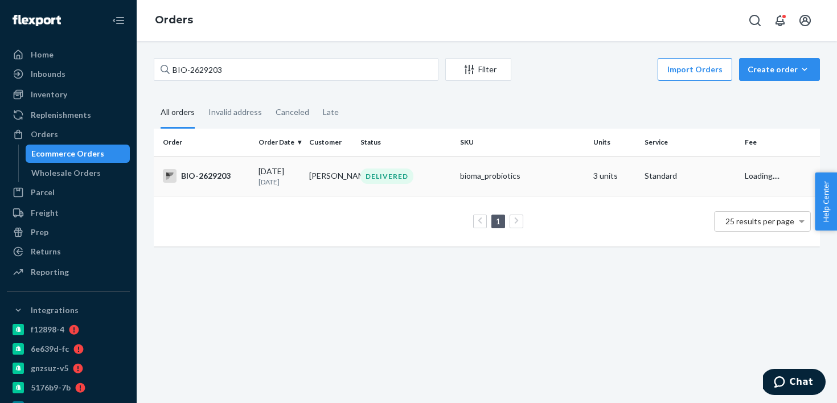
click at [288, 188] on td "09/05/2025 18 days ago" at bounding box center [279, 176] width 51 height 40
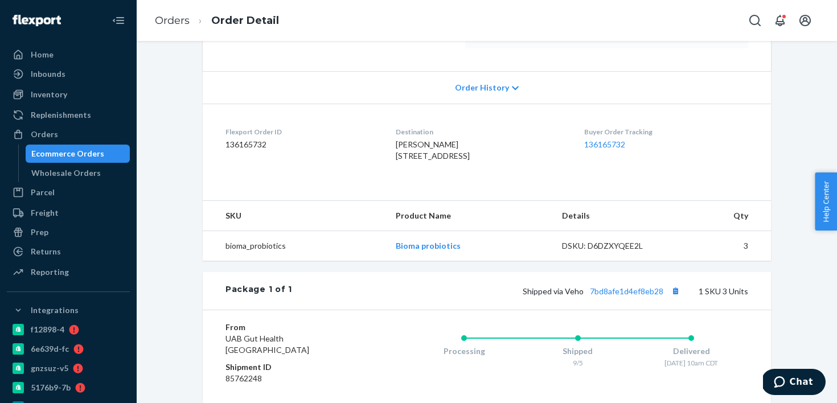
scroll to position [222, 0]
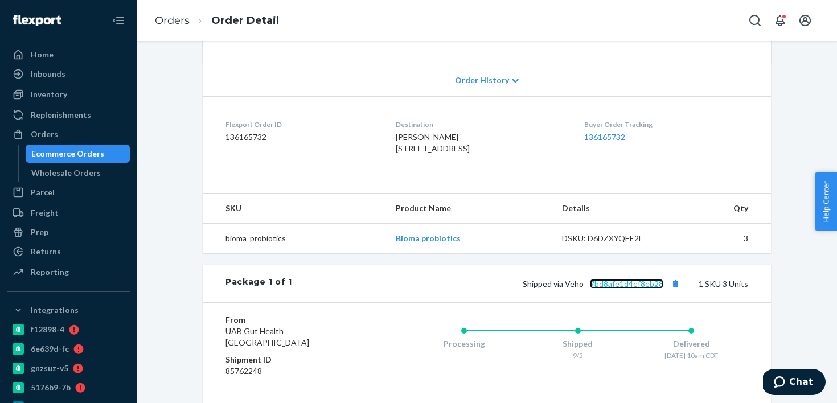
click at [595, 289] on link "7bd8afe1d4ef8eb28" at bounding box center [626, 284] width 73 height 10
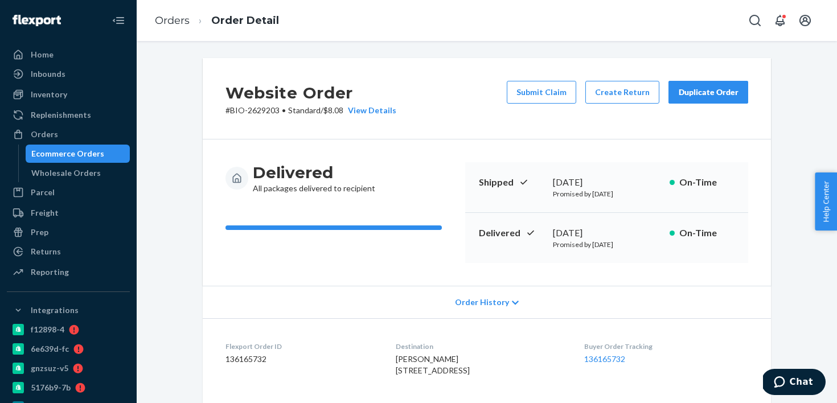
scroll to position [0, 0]
click at [586, 236] on div "September 7, 2025" at bounding box center [607, 233] width 108 height 13
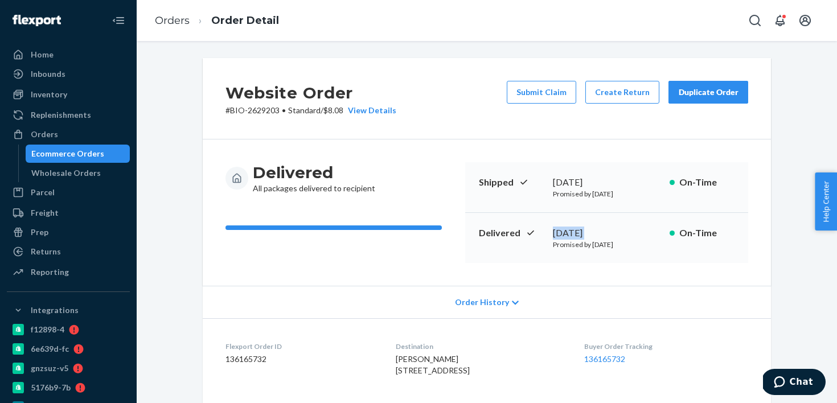
click at [586, 236] on div "September 7, 2025" at bounding box center [607, 233] width 108 height 13
copy div "September 7, 2025"
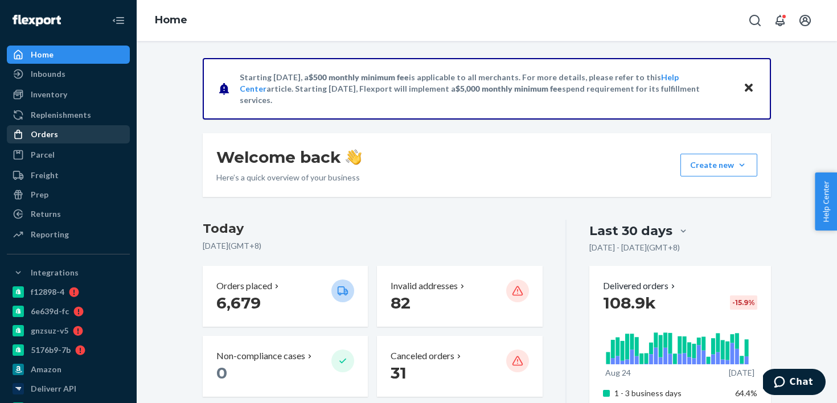
click at [112, 133] on div "Orders" at bounding box center [68, 134] width 121 height 16
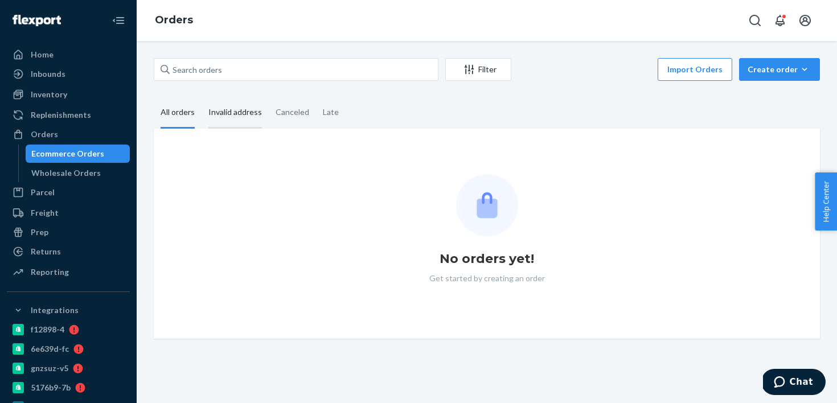
click at [246, 97] on div "Invalid address" at bounding box center [235, 112] width 54 height 31
click at [202, 97] on input "Invalid address" at bounding box center [202, 97] width 0 height 0
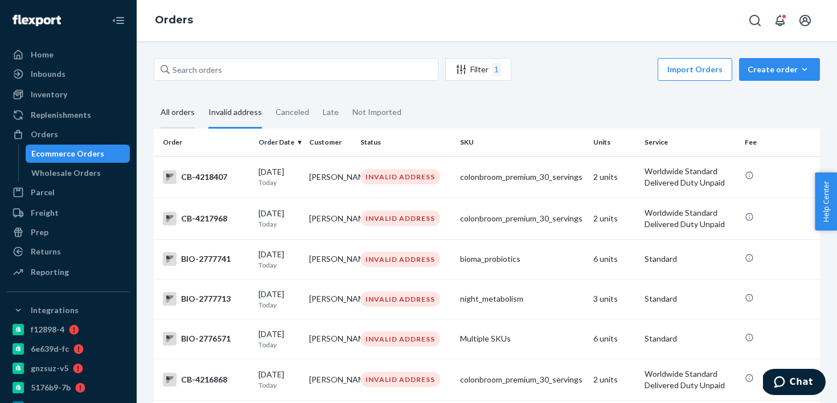
click at [195, 113] on div "All orders" at bounding box center [178, 112] width 48 height 31
click at [154, 97] on input "All orders" at bounding box center [154, 97] width 0 height 0
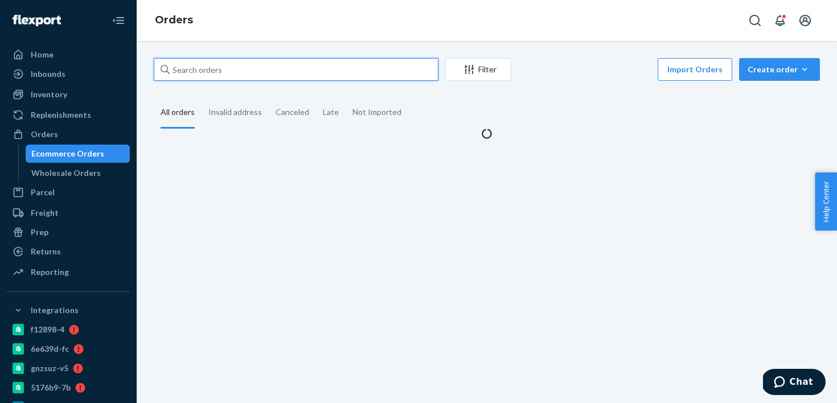
click at [233, 59] on input "text" at bounding box center [296, 69] width 285 height 23
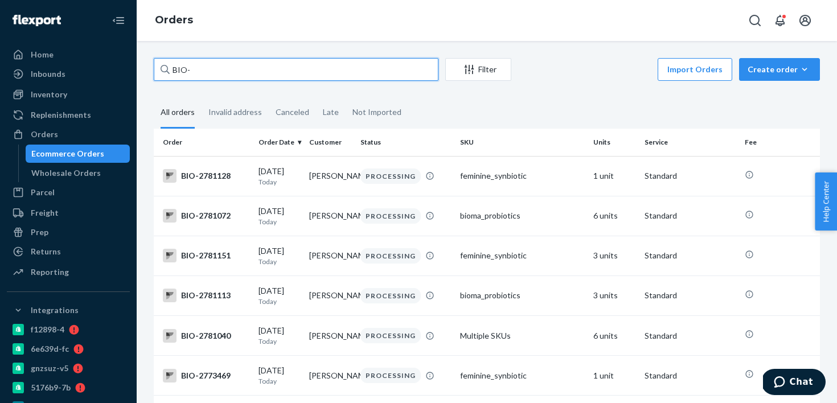
paste input "2765653"
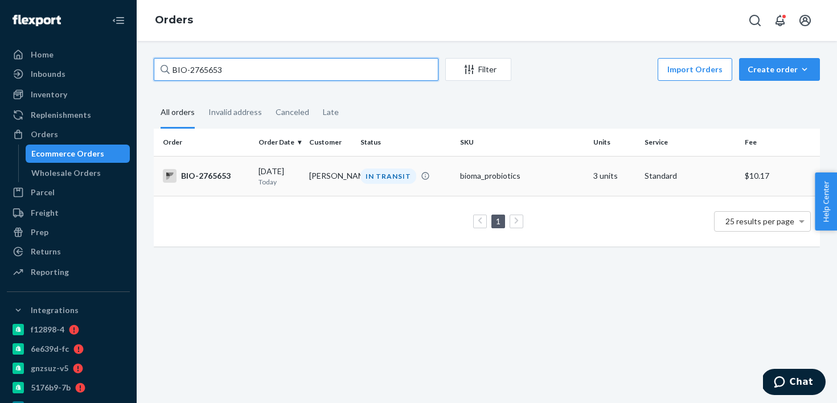
type input "BIO-2765653"
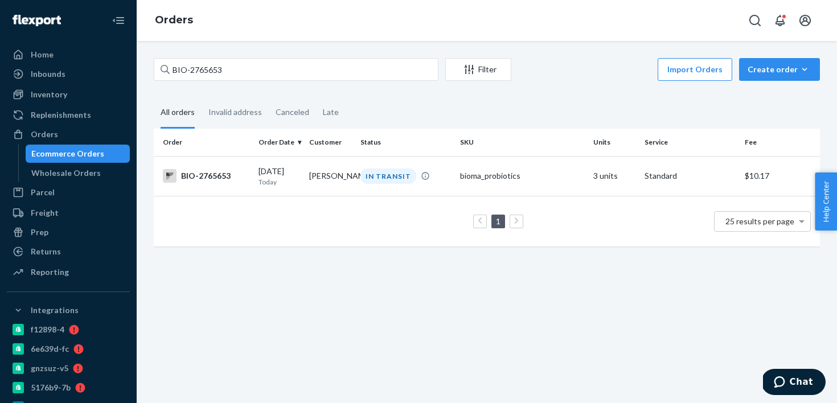
click at [320, 184] on td "[PERSON_NAME]" at bounding box center [330, 176] width 51 height 40
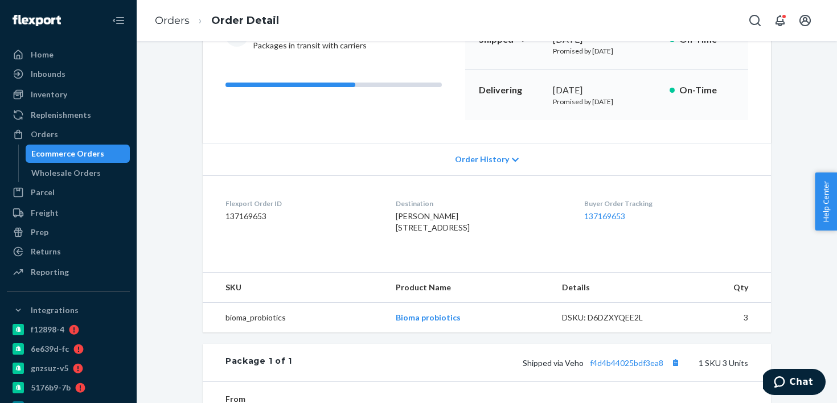
scroll to position [241, 0]
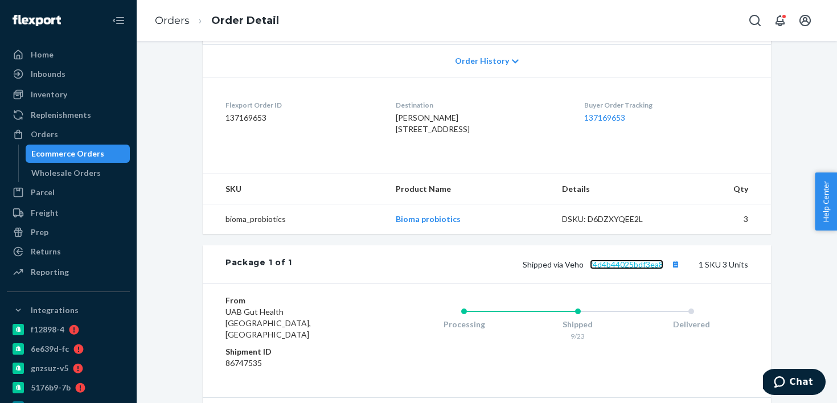
click at [601, 269] on link "f4d4b44025bdf3ea8" at bounding box center [626, 265] width 73 height 10
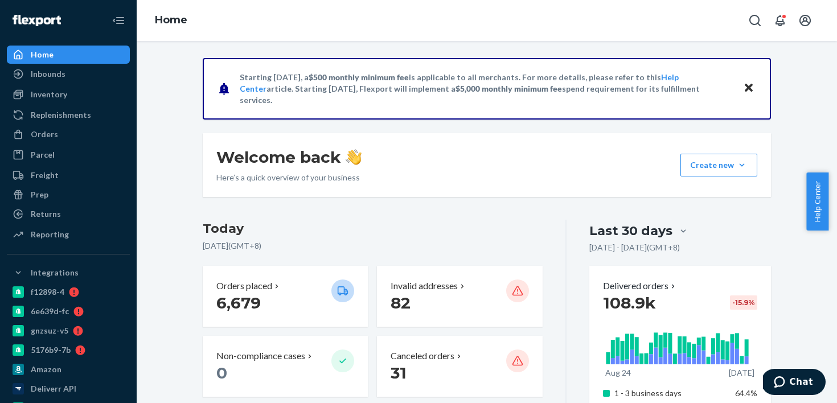
scroll to position [400, 0]
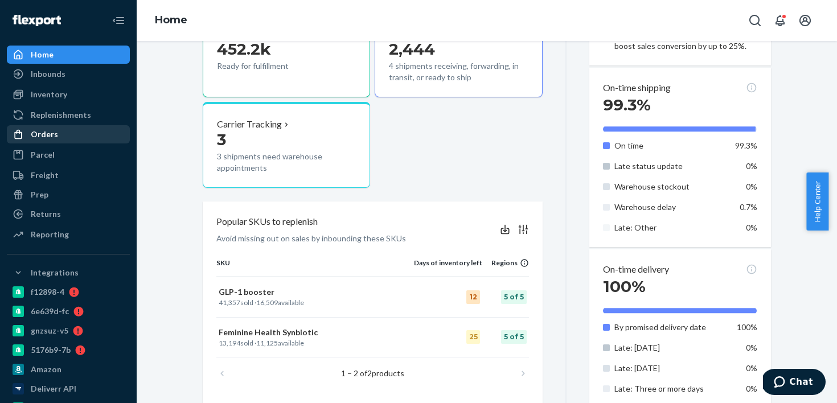
click at [83, 130] on div "Orders" at bounding box center [68, 134] width 121 height 16
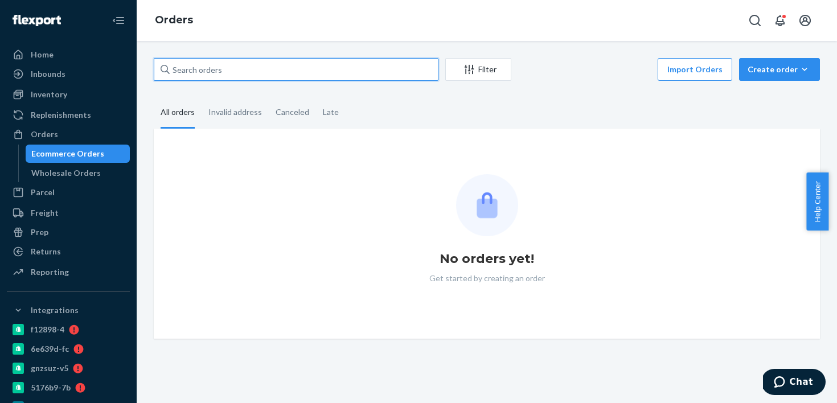
click at [223, 78] on input "text" at bounding box center [296, 69] width 285 height 23
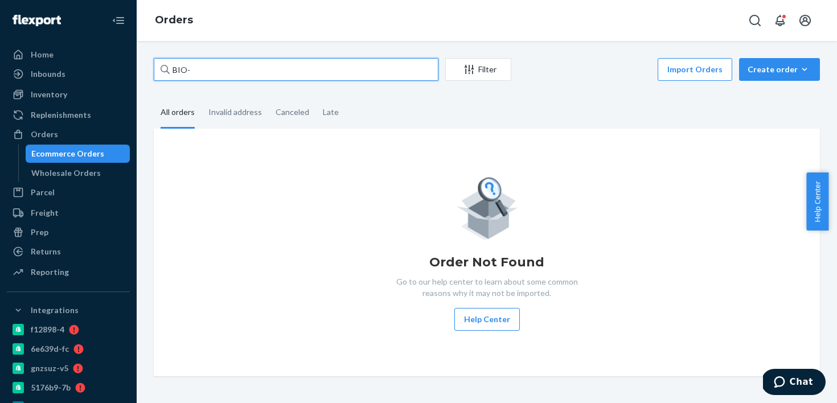
paste input "2782872"
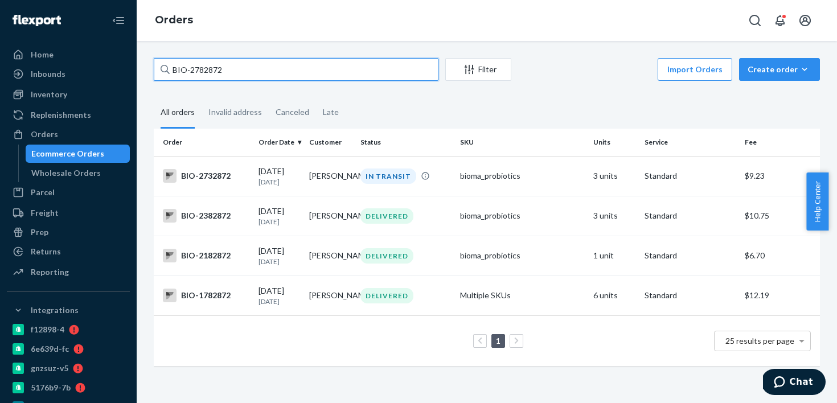
type input "BIO-2782872"
